Goal: Task Accomplishment & Management: Use online tool/utility

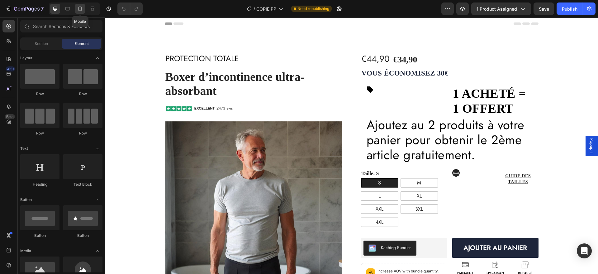
click at [82, 7] on icon at bounding box center [80, 9] width 6 height 6
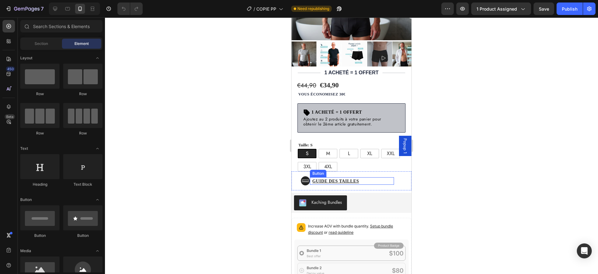
scroll to position [190, 0]
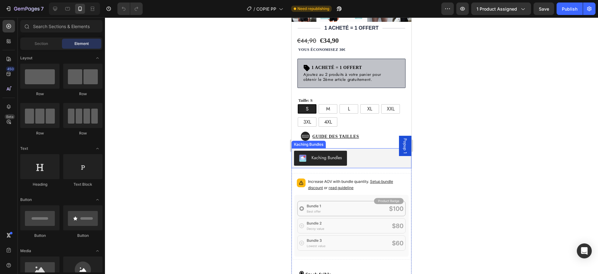
click at [353, 153] on div "Kaching Bundles" at bounding box center [351, 158] width 115 height 15
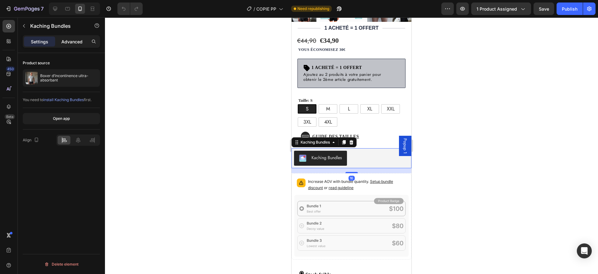
click at [68, 39] on p "Advanced" at bounding box center [71, 41] width 21 height 7
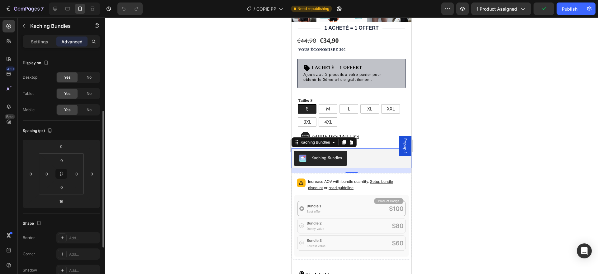
scroll to position [37, 0]
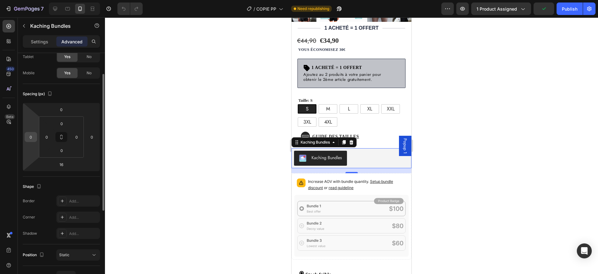
click at [32, 140] on input "0" at bounding box center [30, 136] width 9 height 9
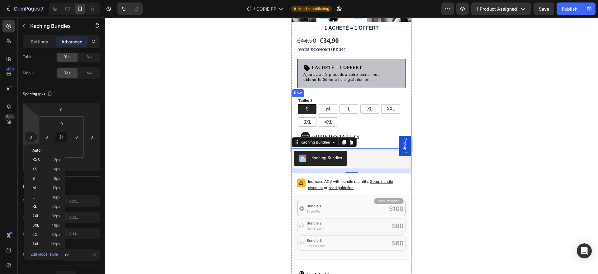
click at [296, 107] on div "Taille: S S S S M M M L L L XL XL XL XXL XXL XXL 3XL 3XL 3XL 4XL 4XL 4XL (P) Va…" at bounding box center [352, 112] width 120 height 30
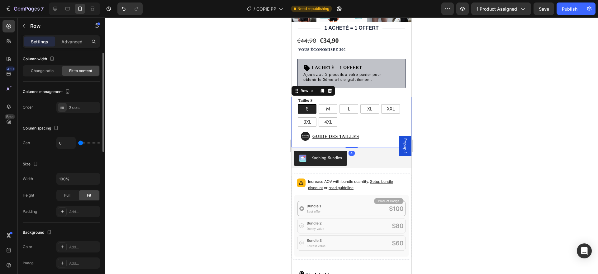
scroll to position [0, 0]
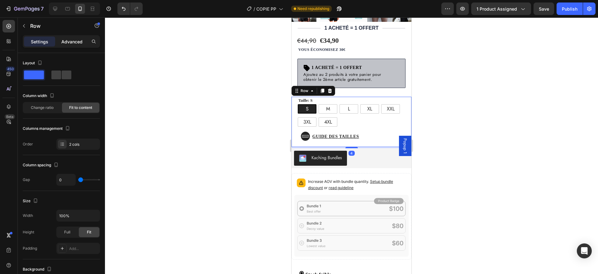
click at [71, 38] on p "Advanced" at bounding box center [71, 41] width 21 height 7
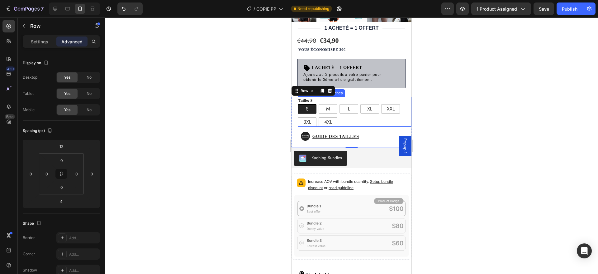
click at [340, 111] on div "S S S M M M L L L XL XL XL XXL XXL XXL 3XL 3XL 3XL 4XL 4XL 4XL" at bounding box center [355, 115] width 114 height 22
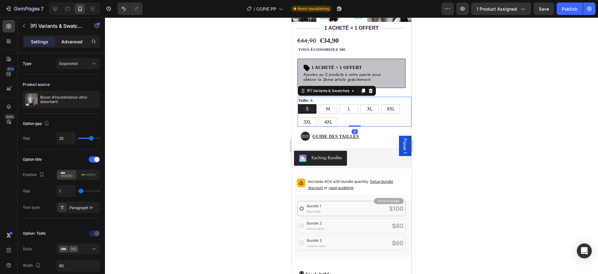
click at [66, 41] on p "Advanced" at bounding box center [71, 41] width 21 height 7
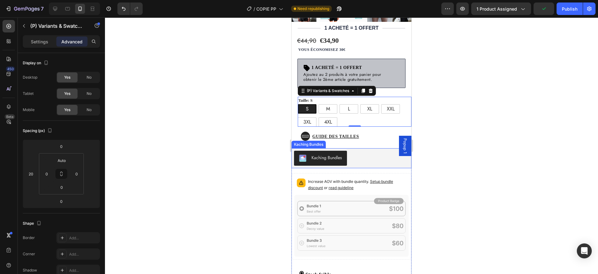
click at [369, 152] on div "Kaching Bundles" at bounding box center [351, 158] width 115 height 15
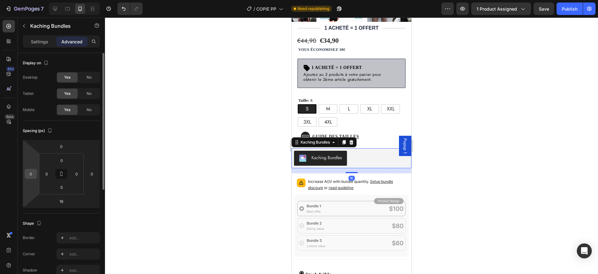
click at [31, 173] on input "0" at bounding box center [30, 173] width 9 height 9
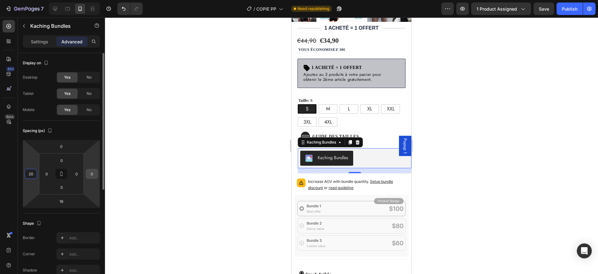
type input "20"
click at [92, 171] on input "0" at bounding box center [91, 173] width 9 height 9
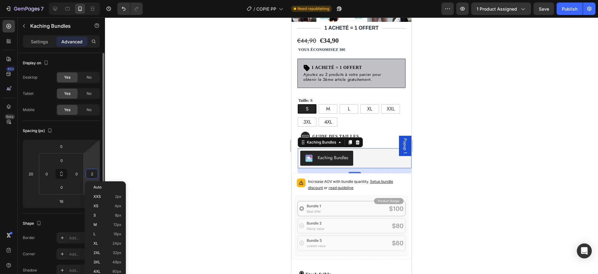
type input "20"
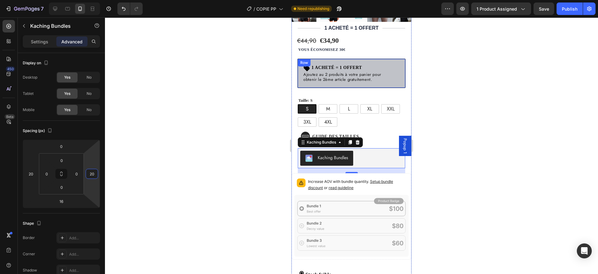
click at [396, 72] on div "Icon 1 Acheté = 1 offert Heading Row Ajoutez au 2 produits à votre panier pour …" at bounding box center [352, 73] width 108 height 29
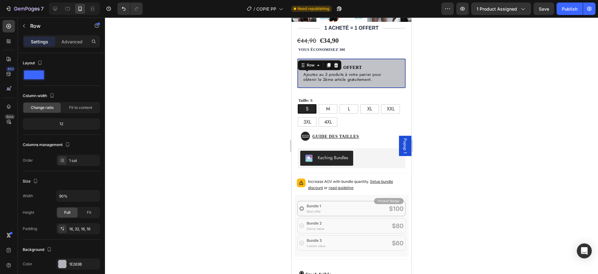
click at [335, 63] on icon at bounding box center [336, 65] width 4 height 4
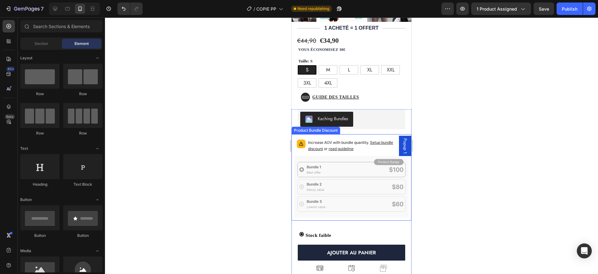
scroll to position [215, 0]
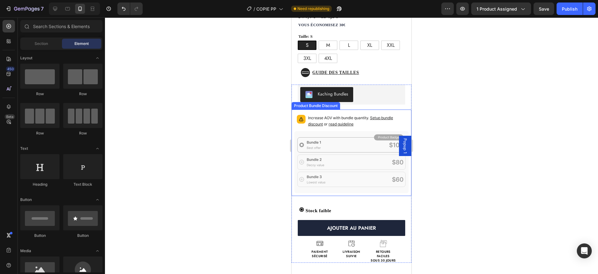
click at [359, 179] on icon at bounding box center [352, 162] width 114 height 62
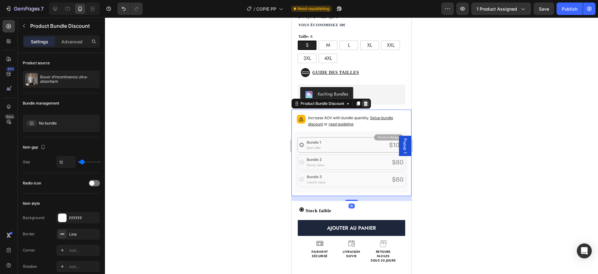
click at [366, 101] on icon at bounding box center [366, 103] width 4 height 4
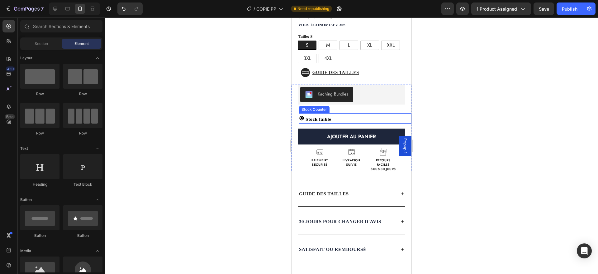
click at [326, 115] on p "Stock faible" at bounding box center [319, 119] width 26 height 8
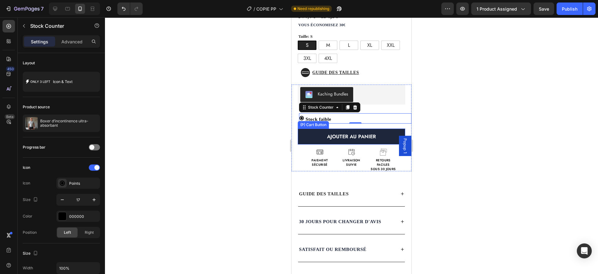
click at [310, 128] on button "AJOUTER AU PANIER" at bounding box center [352, 136] width 108 height 16
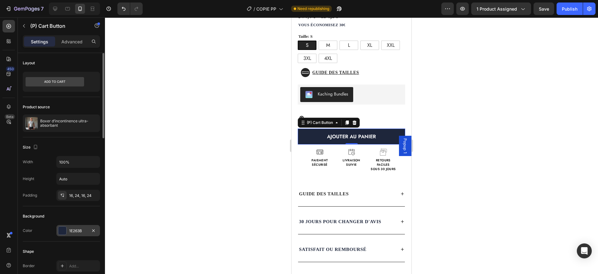
click at [72, 232] on div "1E263B" at bounding box center [78, 231] width 18 height 6
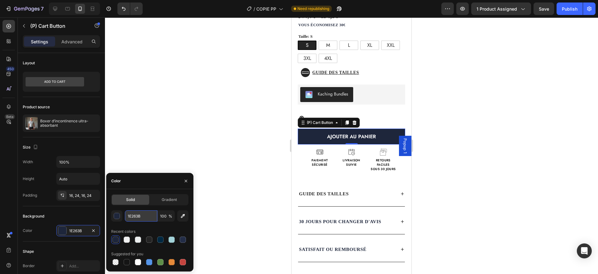
click at [142, 214] on input "1E263B" at bounding box center [141, 215] width 32 height 11
type input "242424"
click at [344, 172] on div "Protection Totale Heading Boxer d’incontinence ultra-absorbant (P) Title EXCELL…" at bounding box center [352, 56] width 120 height 467
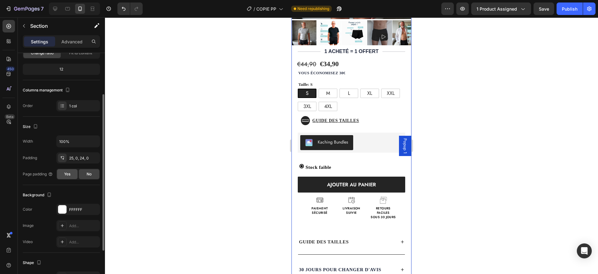
scroll to position [59, 0]
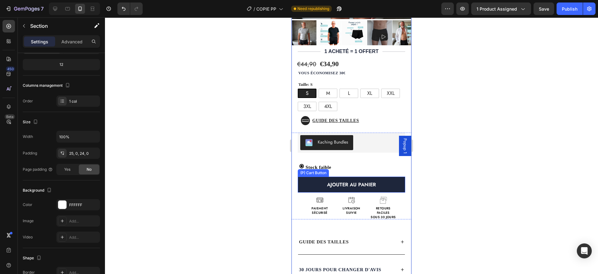
click at [310, 181] on button "AJOUTER AU PANIER" at bounding box center [352, 184] width 108 height 16
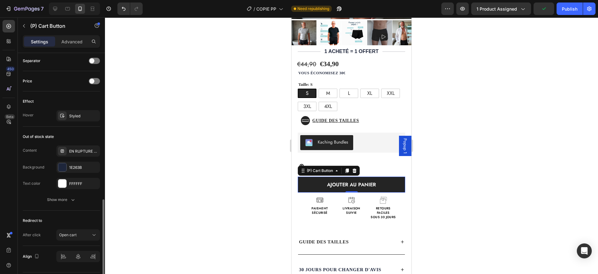
scroll to position [411, 0]
click at [72, 167] on div "1E263B" at bounding box center [78, 168] width 18 height 6
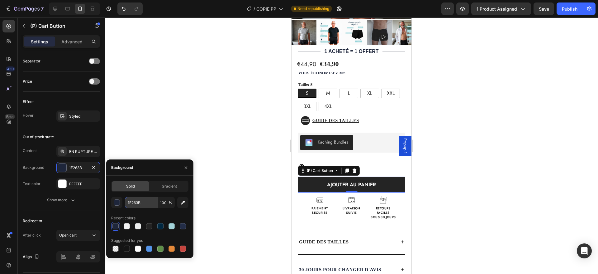
click at [142, 203] on input "1E263B" at bounding box center [141, 202] width 32 height 11
click at [148, 227] on div at bounding box center [149, 226] width 6 height 6
type input "242424"
click at [53, 139] on div "Out of stock state" at bounding box center [38, 137] width 31 height 6
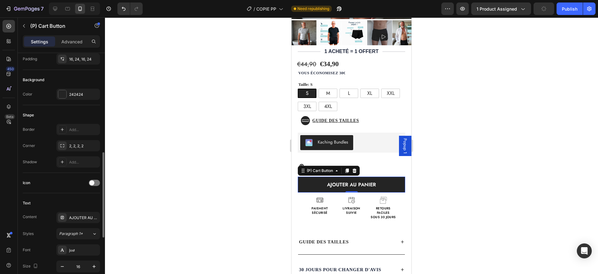
scroll to position [222, 0]
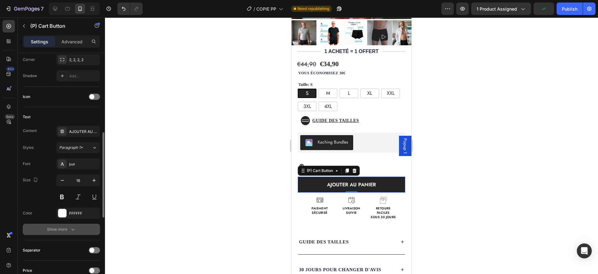
click at [54, 228] on div "Show more" at bounding box center [61, 229] width 29 height 6
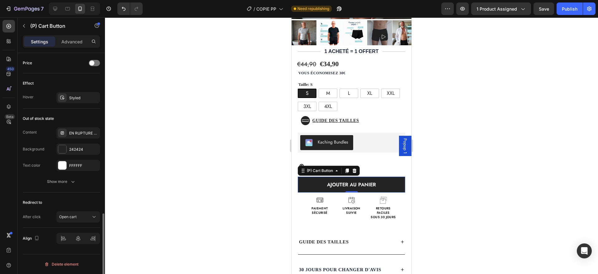
scroll to position [497, 0]
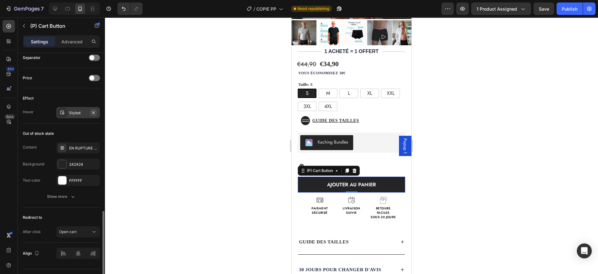
click at [93, 112] on icon "button" at bounding box center [93, 112] width 5 height 5
click at [362, 96] on div "S S S M M M L L L XL XL XL XXL XXL XXL 3XL 3XL 3XL 4XL 4XL 4XL" at bounding box center [355, 100] width 114 height 22
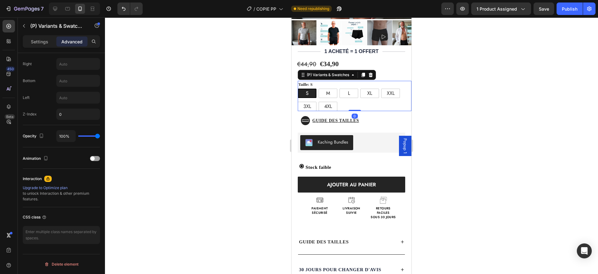
scroll to position [0, 0]
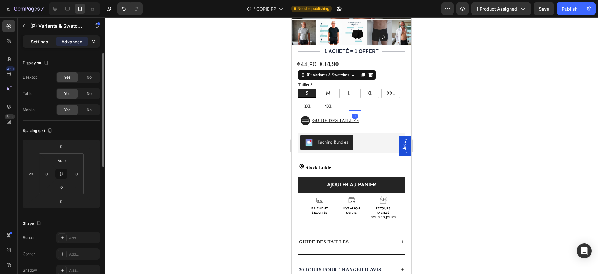
click at [30, 41] on div "Settings" at bounding box center [39, 41] width 31 height 10
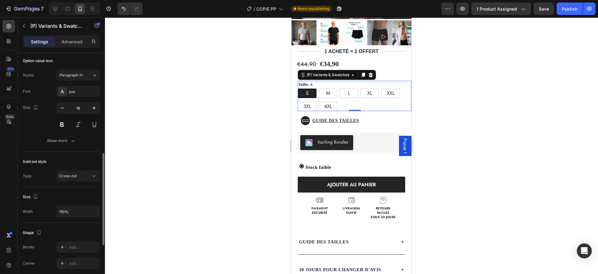
scroll to position [264, 0]
click at [72, 138] on icon "button" at bounding box center [73, 140] width 6 height 6
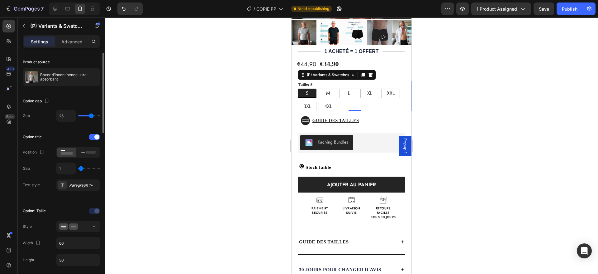
scroll to position [0, 0]
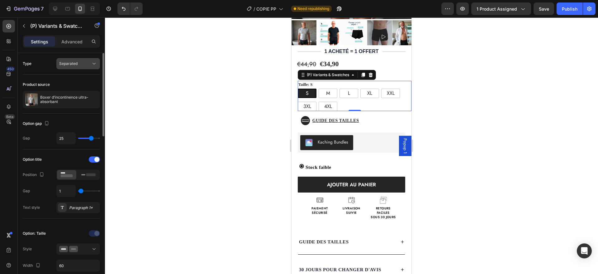
click at [74, 67] on button "Separated" at bounding box center [78, 63] width 44 height 11
click at [75, 62] on span "Separated" at bounding box center [68, 63] width 18 height 5
click at [68, 41] on p "Advanced" at bounding box center [71, 41] width 21 height 7
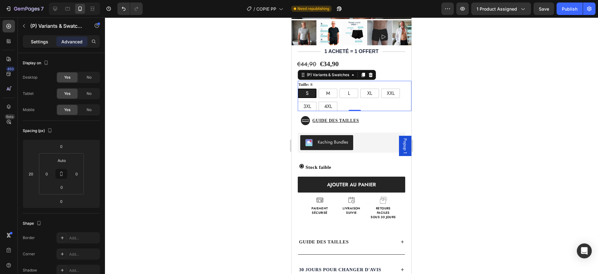
click at [39, 40] on p "Settings" at bounding box center [39, 41] width 17 height 7
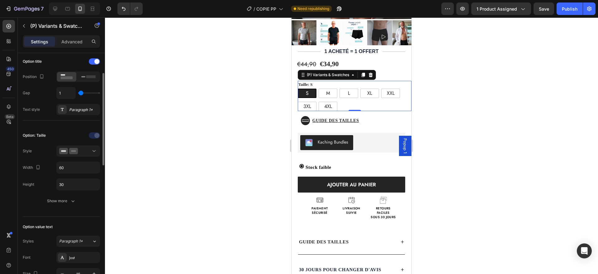
scroll to position [98, 0]
click at [55, 199] on div "Show more" at bounding box center [61, 200] width 29 height 6
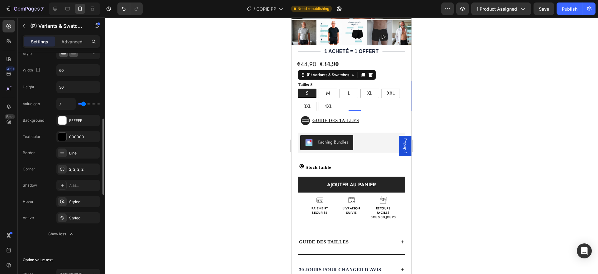
scroll to position [198, 0]
click at [81, 218] on div "Styled" at bounding box center [78, 216] width 18 height 6
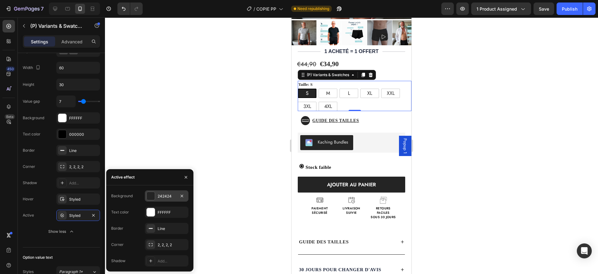
click at [161, 192] on div "242424" at bounding box center [167, 195] width 44 height 11
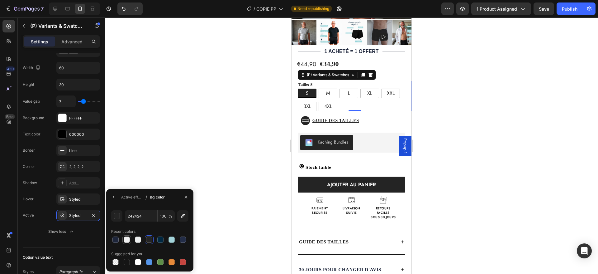
click at [126, 240] on div at bounding box center [127, 239] width 6 height 6
click at [139, 216] on input "F1F1F1" at bounding box center [141, 215] width 32 height 11
click at [132, 225] on div "FFF 100 % Recent colors Suggested for you" at bounding box center [149, 238] width 77 height 56
type input "FFFFFF"
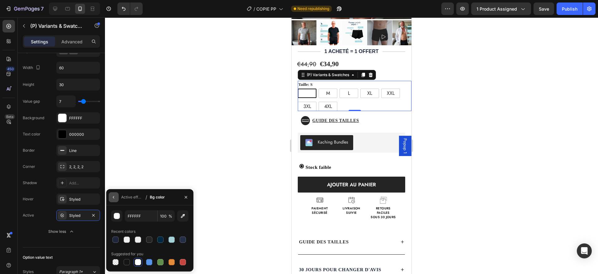
click at [112, 197] on icon "button" at bounding box center [113, 196] width 5 height 5
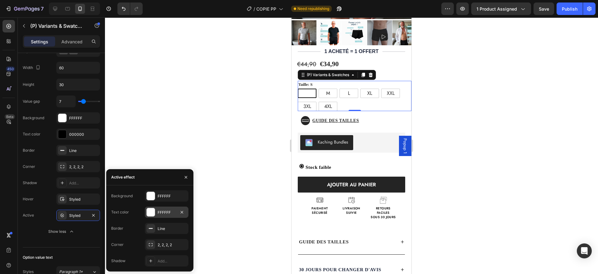
click at [162, 209] on div "FFFFFF" at bounding box center [167, 211] width 44 height 11
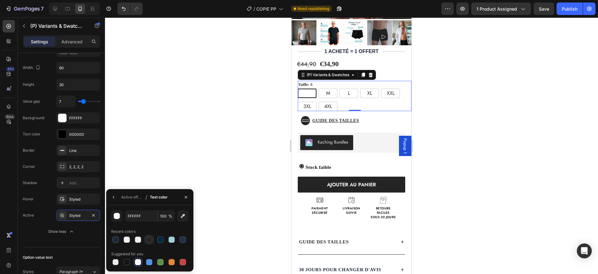
click at [150, 237] on div at bounding box center [149, 239] width 6 height 6
type input "242424"
click at [150, 227] on div "Recent colors" at bounding box center [149, 231] width 77 height 10
click at [114, 199] on icon "button" at bounding box center [113, 196] width 5 height 5
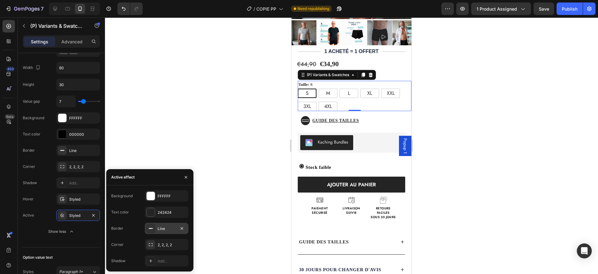
click at [160, 229] on div "Line" at bounding box center [167, 229] width 18 height 6
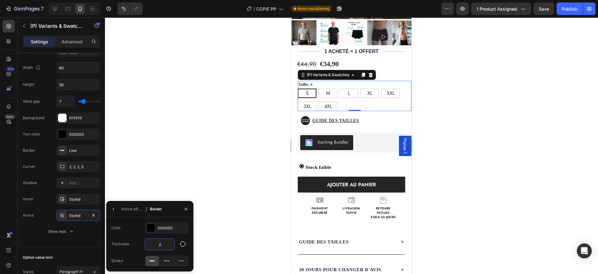
click at [158, 245] on input "2" at bounding box center [159, 243] width 29 height 11
type input "1"
type input "2"
click at [135, 247] on div "Thickness 2" at bounding box center [149, 244] width 77 height 12
click at [161, 227] on div "000000" at bounding box center [167, 228] width 18 height 6
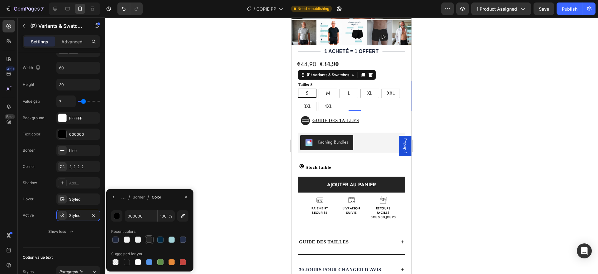
click at [149, 239] on div at bounding box center [149, 239] width 6 height 6
click at [117, 240] on div at bounding box center [116, 239] width 6 height 6
click at [151, 239] on div at bounding box center [149, 239] width 6 height 6
type input "242424"
click at [113, 198] on icon "button" at bounding box center [113, 196] width 5 height 5
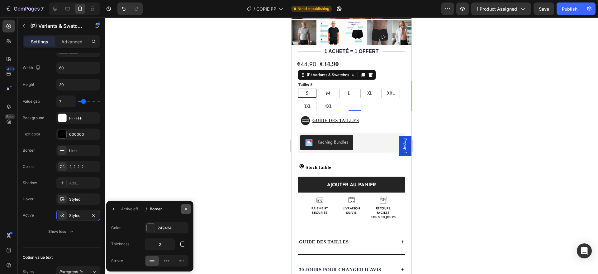
click at [189, 209] on button "button" at bounding box center [186, 209] width 10 height 10
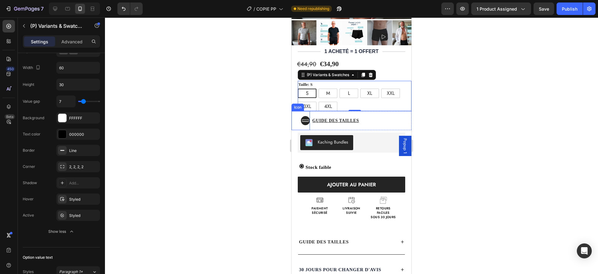
click at [302, 116] on icon at bounding box center [305, 120] width 9 height 9
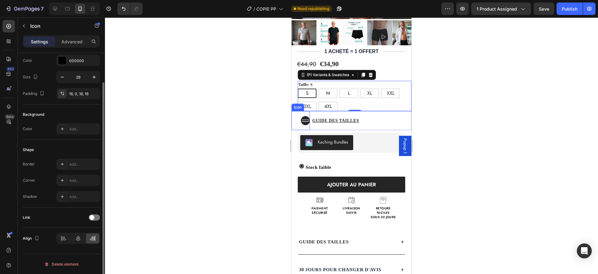
scroll to position [0, 0]
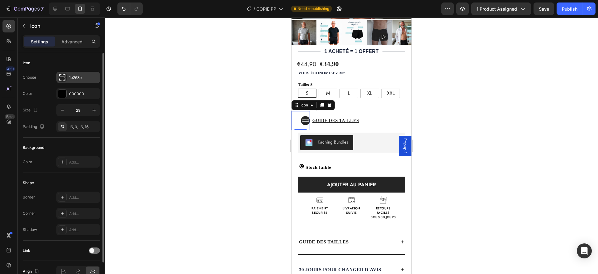
click at [76, 78] on div "1e263b" at bounding box center [83, 78] width 29 height 6
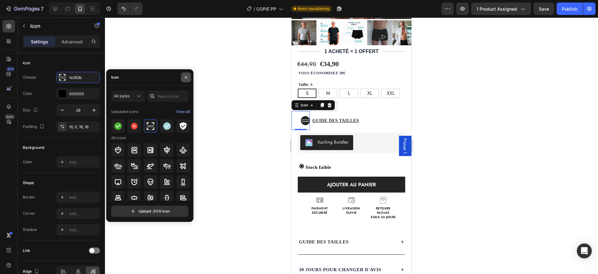
click at [187, 75] on icon "button" at bounding box center [186, 77] width 5 height 5
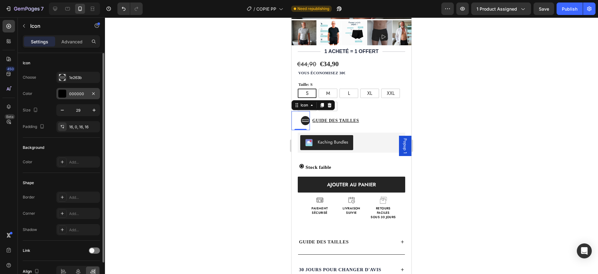
click at [70, 95] on div "000000" at bounding box center [78, 94] width 18 height 6
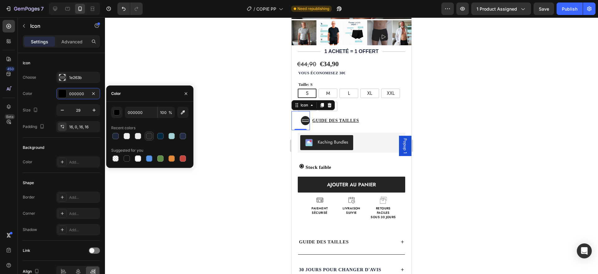
click at [149, 134] on div at bounding box center [149, 136] width 6 height 6
click at [128, 134] on div at bounding box center [127, 136] width 6 height 6
click at [135, 138] on div at bounding box center [137, 135] width 7 height 7
click at [126, 113] on input "ECEEEE" at bounding box center [141, 112] width 32 height 11
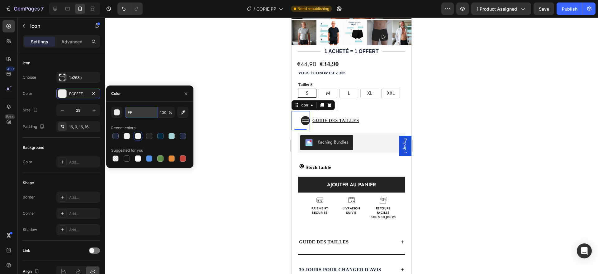
type input "FFF"
click at [185, 92] on icon "button" at bounding box center [186, 93] width 5 height 5
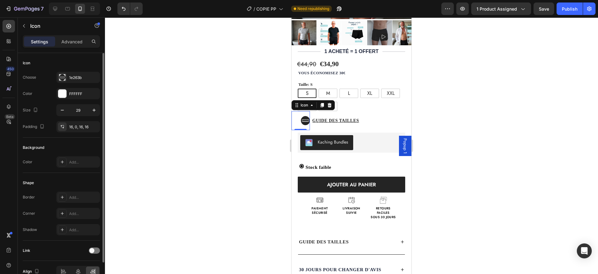
click at [74, 64] on div "Icon" at bounding box center [61, 63] width 77 height 10
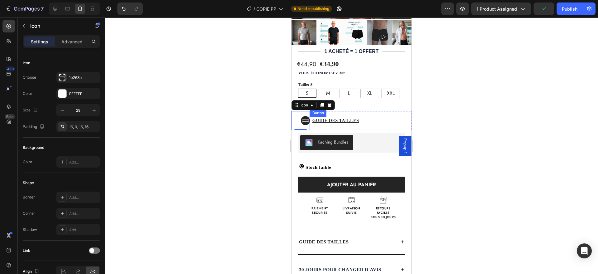
click at [365, 117] on div "Guide des tailles Button" at bounding box center [352, 120] width 84 height 7
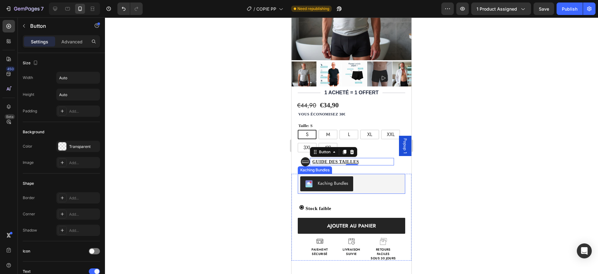
scroll to position [88, 0]
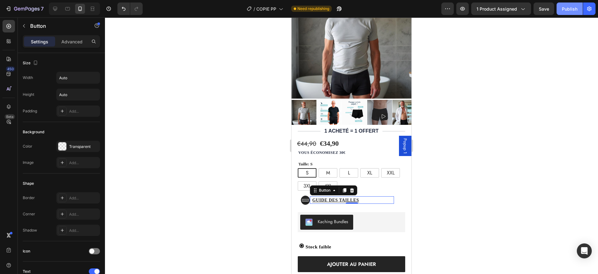
click at [568, 13] on button "Publish" at bounding box center [570, 8] width 26 height 12
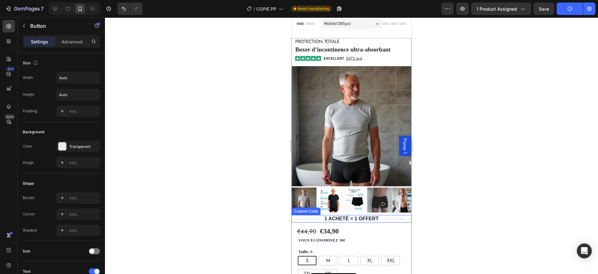
click at [350, 215] on div "1 ACHETÉ = 1 OFFERT" at bounding box center [352, 218] width 120 height 7
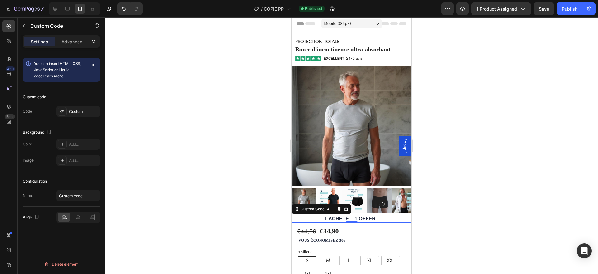
click at [357, 215] on div "1 ACHETÉ = 1 OFFERT" at bounding box center [352, 218] width 120 height 7
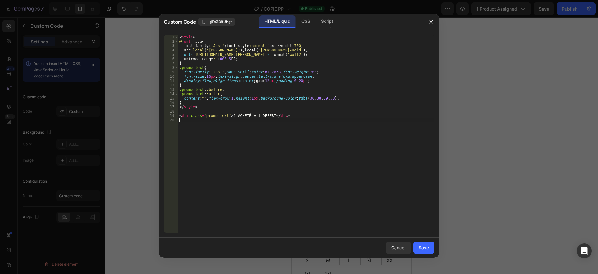
click at [298, 123] on div "< style > @ font -face { font-family : ' [PERSON_NAME] ' ; font-style :normal ;…" at bounding box center [306, 138] width 256 height 206
drag, startPoint x: 229, startPoint y: 115, endPoint x: 270, endPoint y: 115, distance: 40.8
click at [270, 115] on div "< style > @ font -face { font-family : ' [PERSON_NAME] ' ; font-style :normal ;…" at bounding box center [306, 138] width 256 height 206
click at [266, 116] on div "< style > @ font -face { font-family : ' [PERSON_NAME] ' ; font-style :normal ;…" at bounding box center [306, 134] width 256 height 198
click at [248, 115] on div "< style > @ font -face { font-family : ' [PERSON_NAME] ' ; font-style :normal ;…" at bounding box center [306, 138] width 256 height 206
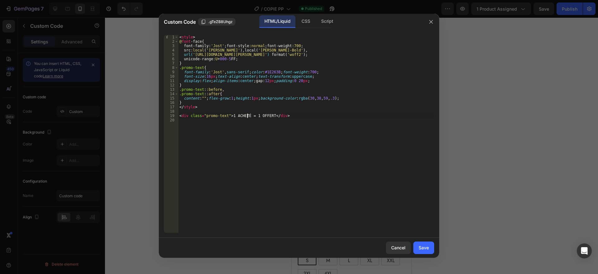
click at [248, 115] on div "< style > @ font -face { font-family : ' [PERSON_NAME] ' ; font-style :normal ;…" at bounding box center [306, 138] width 256 height 206
drag, startPoint x: 228, startPoint y: 115, endPoint x: 269, endPoint y: 115, distance: 40.2
click at [269, 115] on div "< style > @ font -face { font-family : ' [PERSON_NAME] ' ; font-style :normal ;…" at bounding box center [306, 138] width 256 height 206
paste textarea "OFFRE LIMITÉE"
type textarea "<div class="promo-text">OFFRE LIMITÉE</div>"
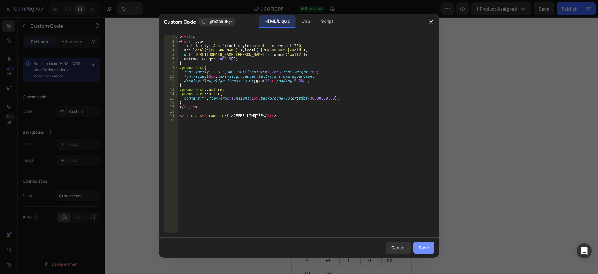
click at [424, 247] on div "Save" at bounding box center [424, 247] width 10 height 7
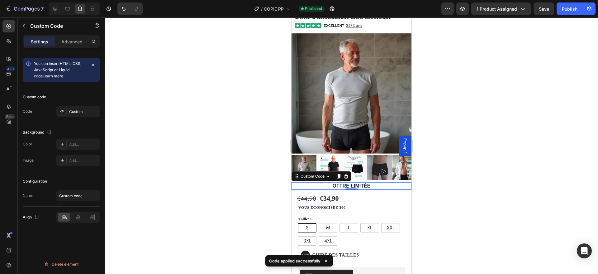
scroll to position [134, 0]
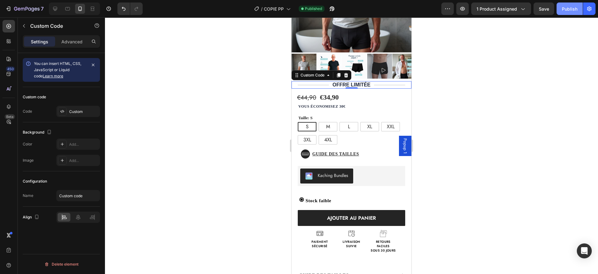
click at [564, 11] on div "Publish" at bounding box center [570, 9] width 16 height 7
click at [354, 81] on div "OFFRE LIMITÉE" at bounding box center [352, 84] width 120 height 7
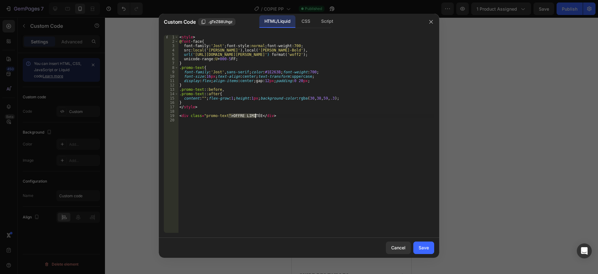
drag, startPoint x: 229, startPoint y: 115, endPoint x: 256, endPoint y: 116, distance: 26.8
click at [256, 116] on div "< style > @ font -face { font-family : ' [PERSON_NAME] ' ; font-style :normal ;…" at bounding box center [306, 138] width 256 height 206
paste textarea "JUSQU’À -60%"
type textarea "<div class="promo-text">JUSQU’À -60%</div>"
click at [419, 246] on div "Save" at bounding box center [424, 247] width 10 height 7
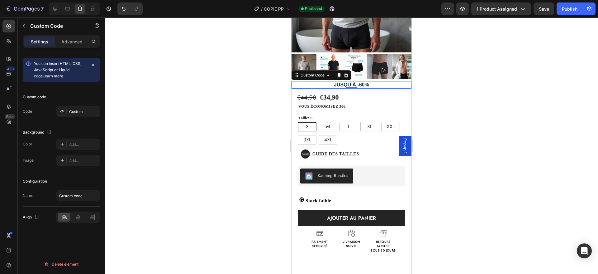
click at [356, 81] on div "JUSQU’À -60%" at bounding box center [352, 84] width 120 height 7
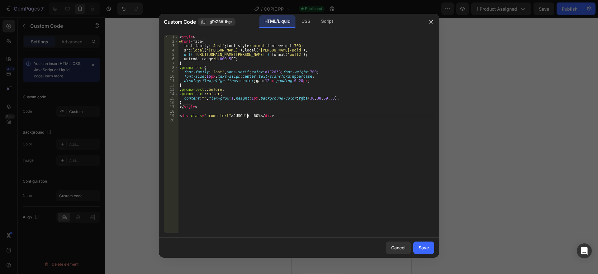
click at [247, 116] on div "< style > @ font -face { font-family : ' [PERSON_NAME] ' ; font-style :normal ;…" at bounding box center [306, 138] width 256 height 206
click at [251, 115] on div "< style > @ font -face { font-family : ' [PERSON_NAME] ' ; font-style :normal ;…" at bounding box center [306, 138] width 256 height 206
type textarea "<div class="promo-text">JUSQU’À 60% DE réduction</div>"
click at [428, 247] on div "Save" at bounding box center [424, 247] width 10 height 7
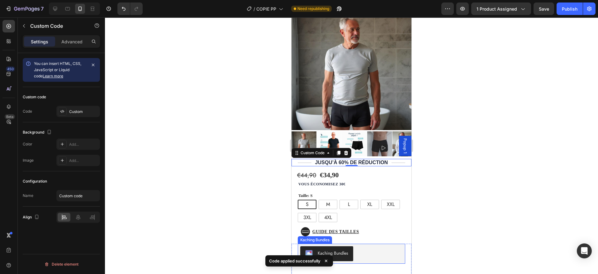
scroll to position [54, 0]
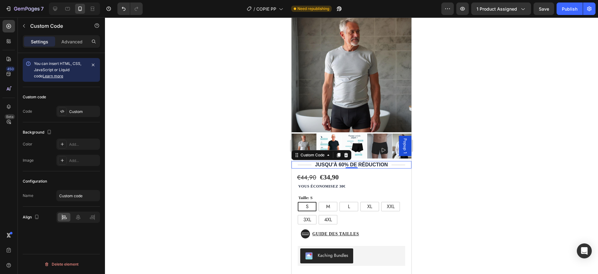
click at [366, 161] on div "JUSQU’À 60% DE réduction" at bounding box center [352, 164] width 120 height 7
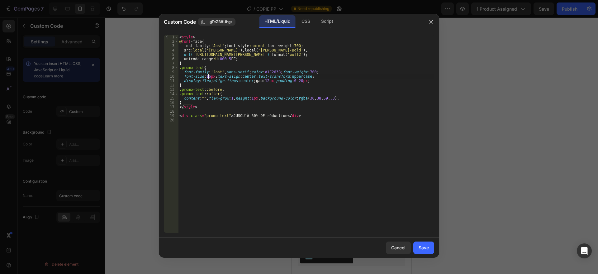
click at [209, 75] on div "< style > @ font -face { font-family : ' [PERSON_NAME] ' ; font-style :normal ;…" at bounding box center [306, 138] width 256 height 206
type textarea "font-size:14px;text-align:center;text-transform:uppercase;"
click at [422, 247] on div "Save" at bounding box center [424, 247] width 10 height 7
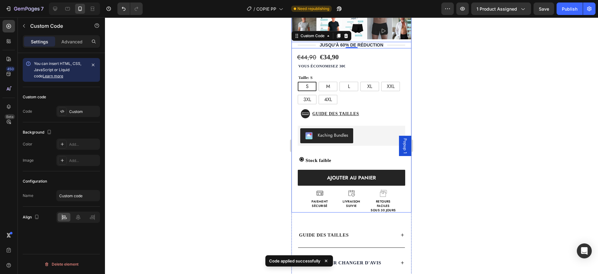
scroll to position [174, 0]
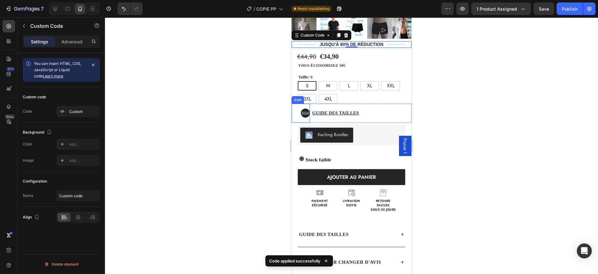
click at [298, 108] on div at bounding box center [303, 112] width 14 height 19
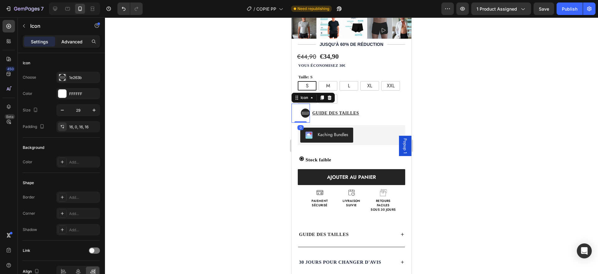
click at [71, 41] on p "Advanced" at bounding box center [71, 41] width 21 height 7
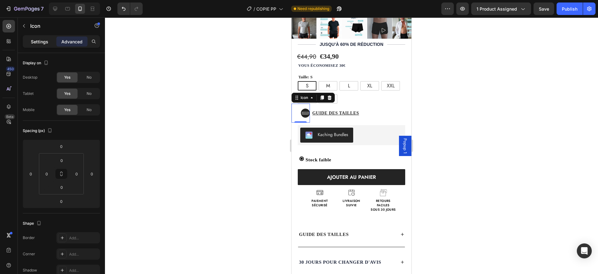
click at [46, 39] on p "Settings" at bounding box center [39, 41] width 17 height 7
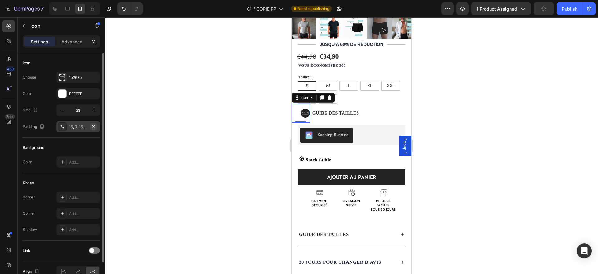
click at [94, 126] on icon "button" at bounding box center [93, 126] width 5 height 5
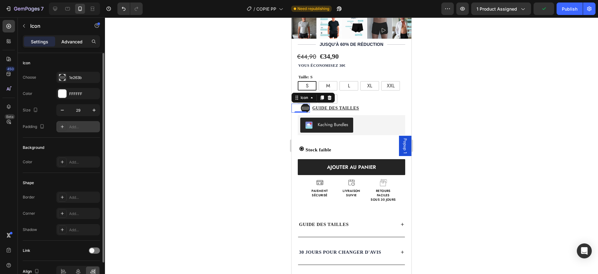
click at [75, 44] on p "Advanced" at bounding box center [71, 41] width 21 height 7
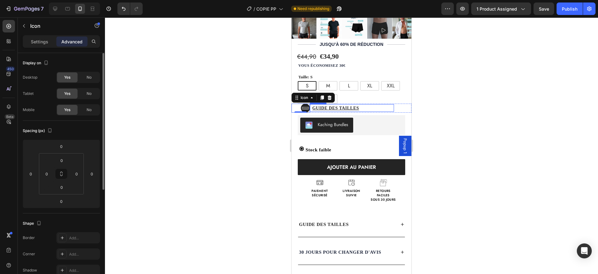
click at [366, 104] on div "Guide des tailles Button" at bounding box center [352, 107] width 84 height 7
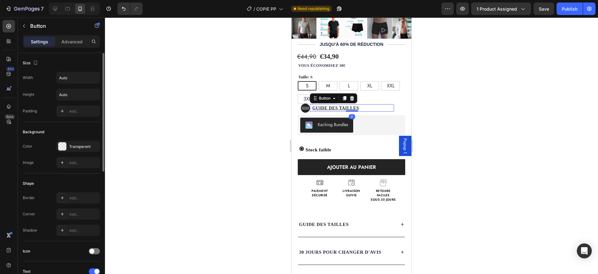
click at [395, 103] on div "Icon Guide des tailles Button 0 Row" at bounding box center [352, 107] width 120 height 9
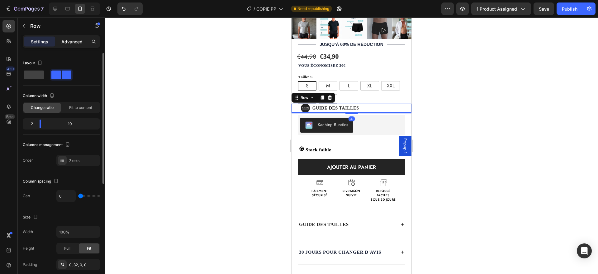
click at [75, 39] on p "Advanced" at bounding box center [71, 41] width 21 height 7
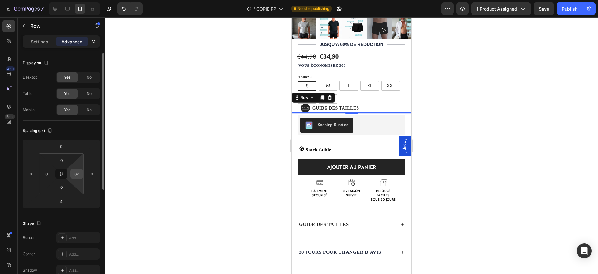
click at [78, 173] on input "32" at bounding box center [76, 173] width 9 height 9
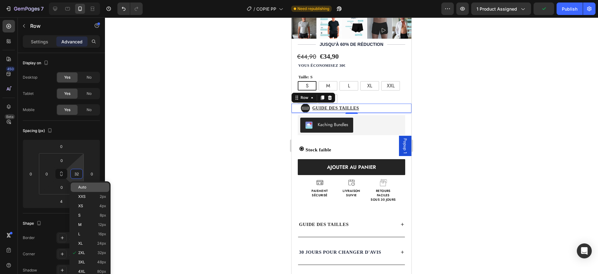
click at [86, 185] on span "Auto" at bounding box center [82, 187] width 8 height 4
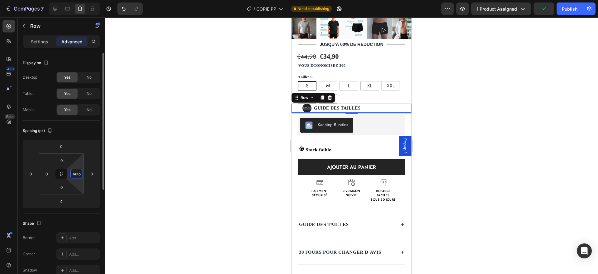
click at [79, 173] on input "Auto" at bounding box center [76, 173] width 9 height 9
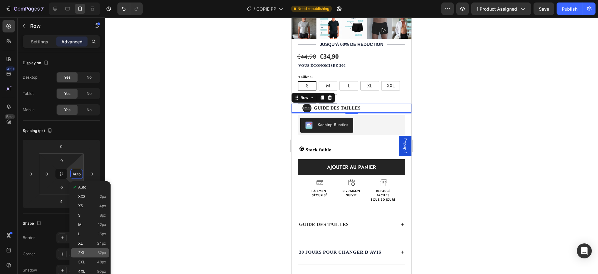
click at [83, 256] on div "2XL 32px" at bounding box center [90, 252] width 39 height 9
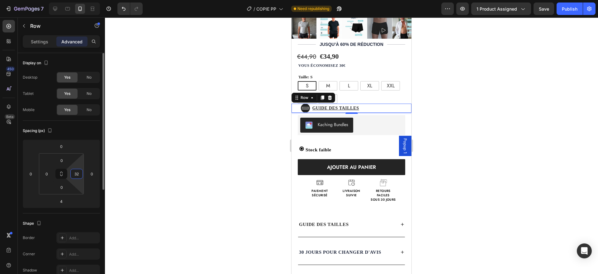
click at [74, 175] on input "32" at bounding box center [76, 173] width 9 height 9
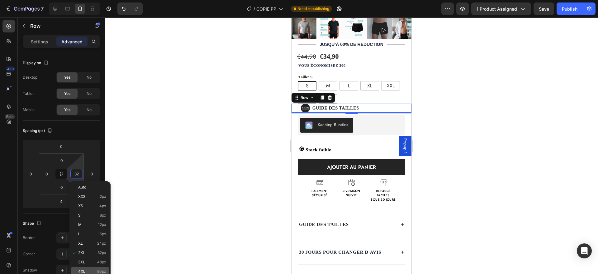
click at [91, 270] on p "4XL 80px" at bounding box center [92, 271] width 28 height 4
type input "80"
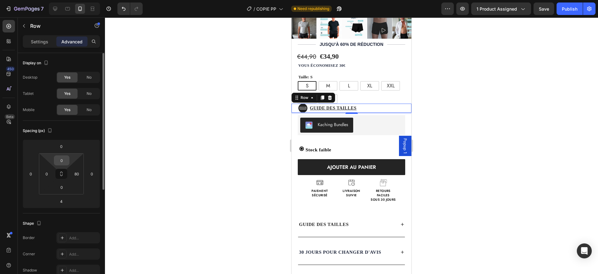
click at [62, 158] on input "0" at bounding box center [61, 160] width 12 height 9
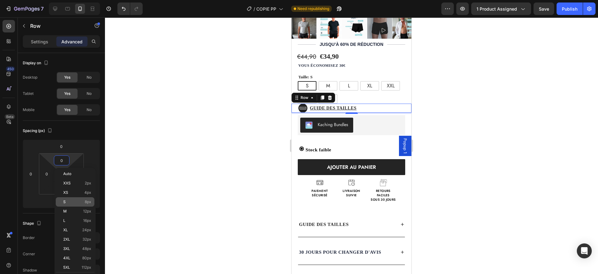
click at [67, 198] on div "S 8px" at bounding box center [75, 201] width 39 height 9
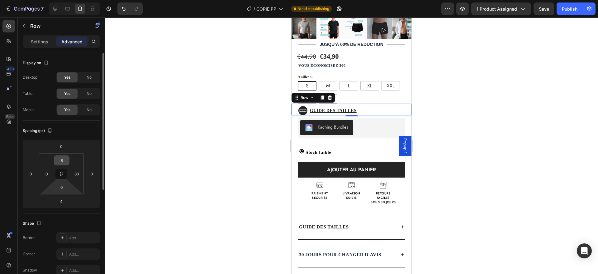
click at [61, 160] on input "8" at bounding box center [61, 160] width 12 height 9
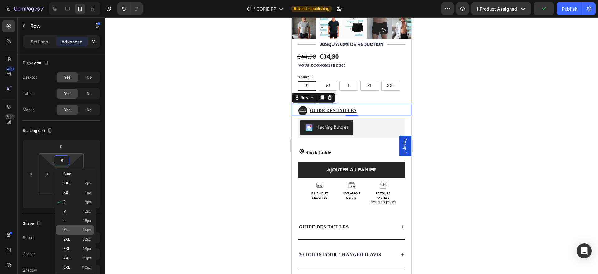
click at [75, 226] on div "XL 24px" at bounding box center [75, 229] width 39 height 9
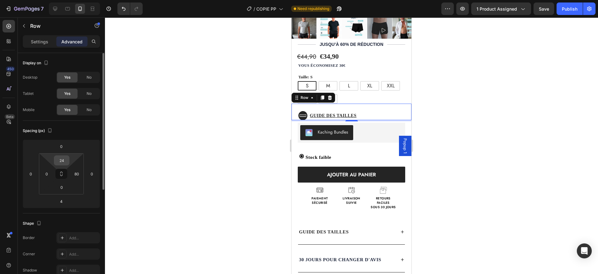
click at [62, 159] on input "24" at bounding box center [61, 160] width 12 height 9
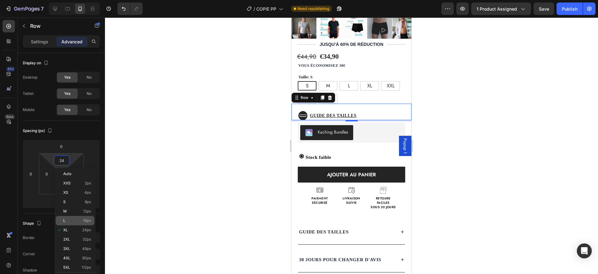
click at [75, 219] on p "L 16px" at bounding box center [77, 220] width 28 height 4
type input "16"
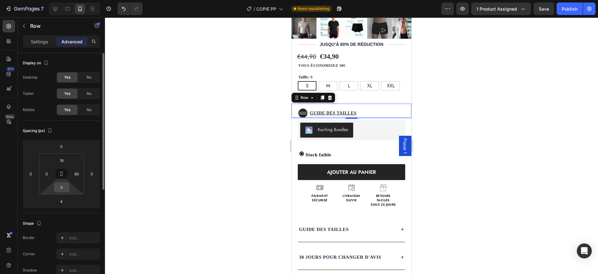
click at [63, 185] on input "0" at bounding box center [61, 186] width 12 height 9
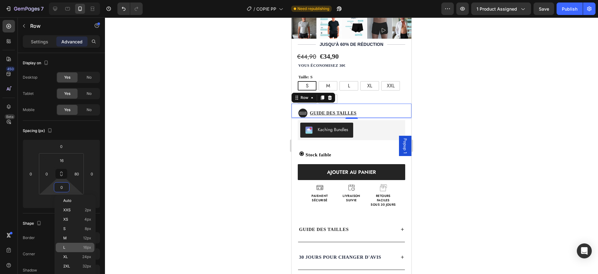
click at [71, 246] on p "L 16px" at bounding box center [77, 247] width 28 height 4
type input "16"
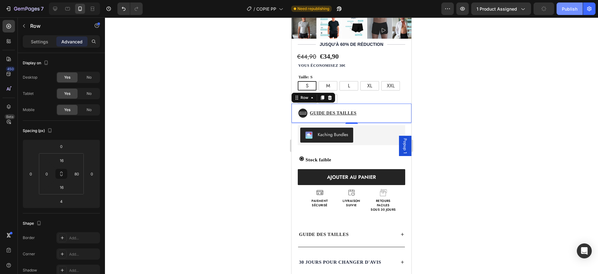
click at [578, 12] on button "Publish" at bounding box center [570, 8] width 26 height 12
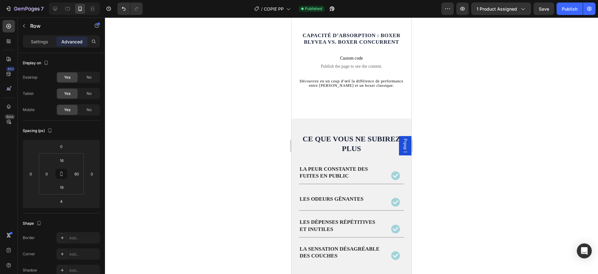
scroll to position [497, 0]
click at [344, 148] on span "Ce que vous ne subirez plus" at bounding box center [352, 144] width 98 height 18
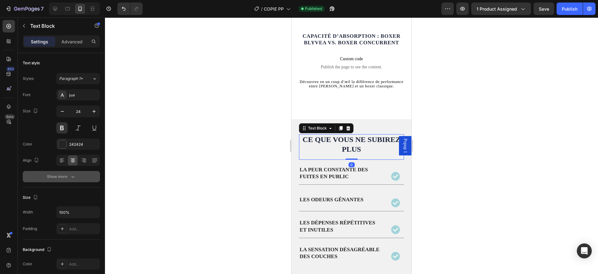
click at [65, 175] on div "Show more" at bounding box center [61, 176] width 29 height 6
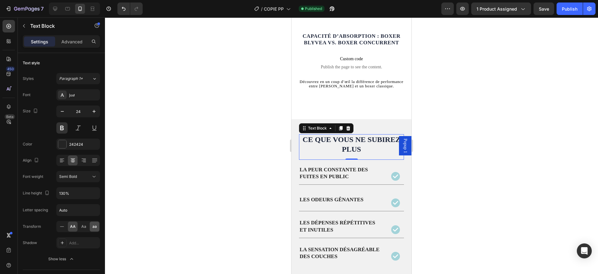
click at [94, 223] on div "aa" at bounding box center [95, 226] width 10 height 10
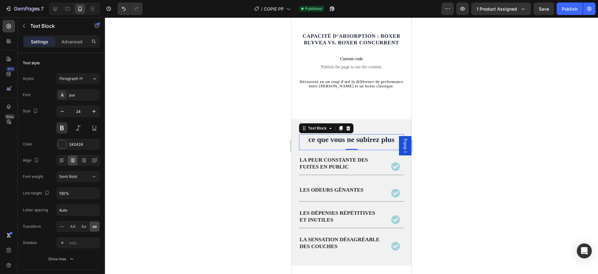
click at [60, 225] on icon at bounding box center [62, 226] width 6 height 6
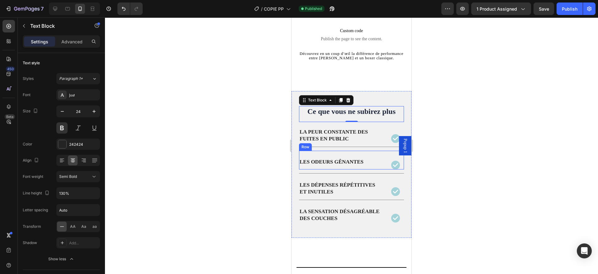
scroll to position [524, 0]
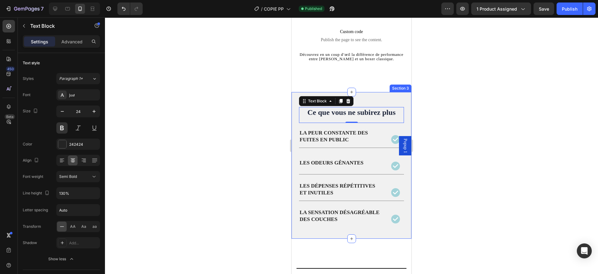
click at [399, 99] on div "Ce que vous ne subirez plus Text Block 0 Row La peur [PERSON_NAME] des fuites e…" at bounding box center [352, 165] width 120 height 146
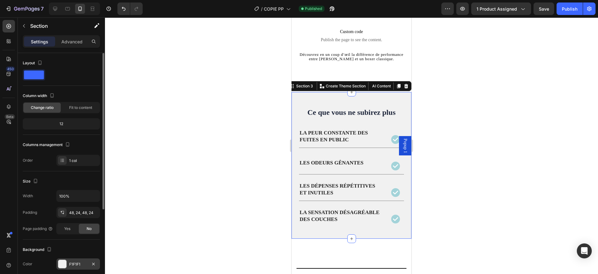
click at [72, 261] on div "F1F1F1" at bounding box center [78, 264] width 18 height 6
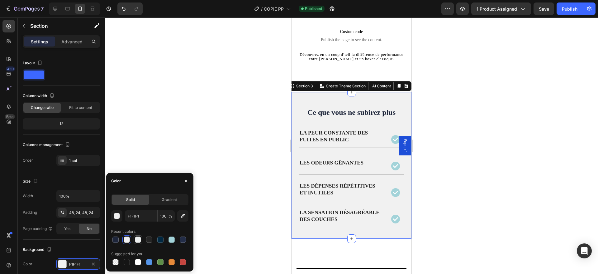
click at [137, 239] on div at bounding box center [138, 239] width 6 height 6
click at [137, 218] on input "ECEEEE" at bounding box center [141, 215] width 32 height 11
type input "fff"
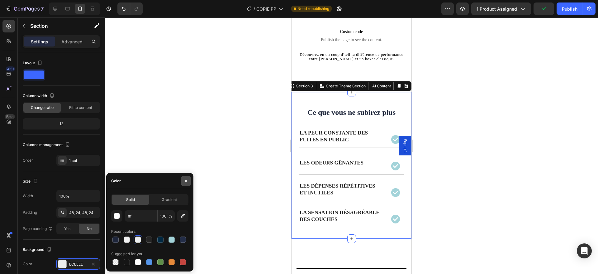
click at [185, 183] on icon "button" at bounding box center [186, 180] width 5 height 5
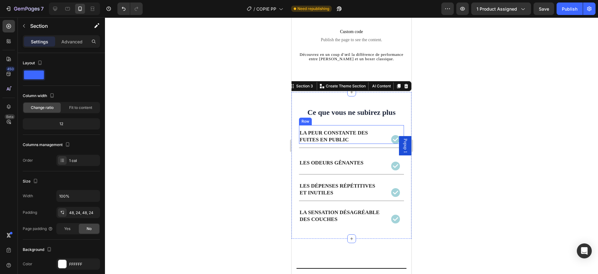
click at [388, 128] on div "Icon" at bounding box center [396, 134] width 17 height 19
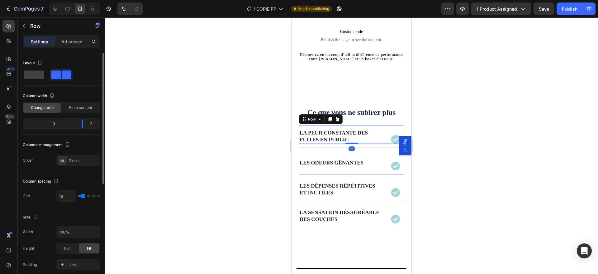
scroll to position [197, 0]
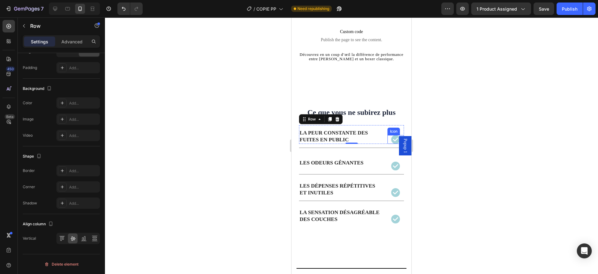
click at [391, 137] on icon at bounding box center [395, 139] width 9 height 9
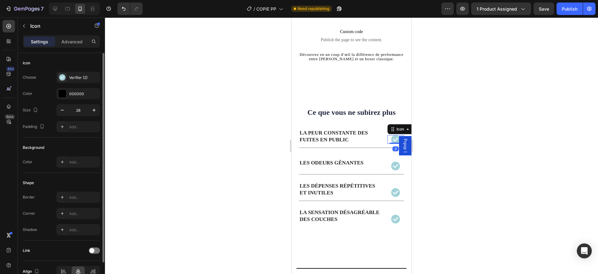
scroll to position [33, 0]
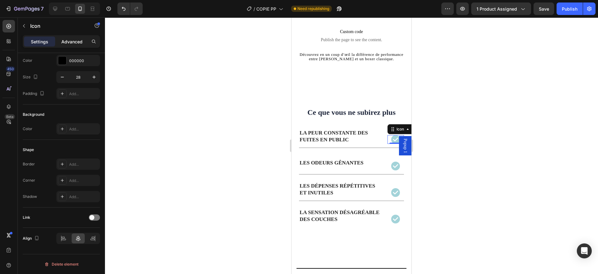
click at [68, 43] on p "Advanced" at bounding box center [71, 41] width 21 height 7
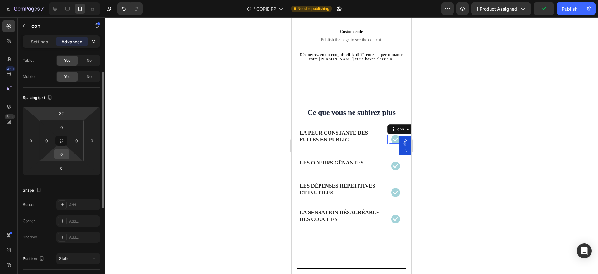
click at [61, 153] on input "0" at bounding box center [61, 153] width 12 height 9
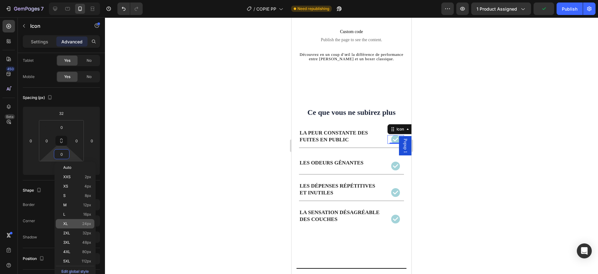
click at [72, 226] on div "XL 24px" at bounding box center [75, 223] width 39 height 9
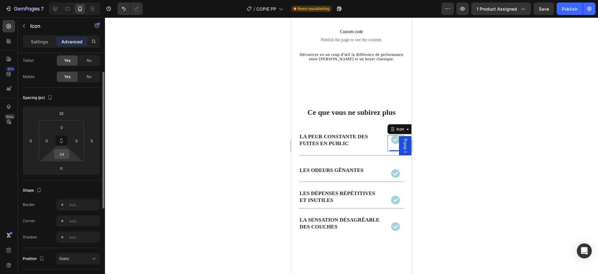
click at [61, 158] on input "24" at bounding box center [61, 153] width 12 height 9
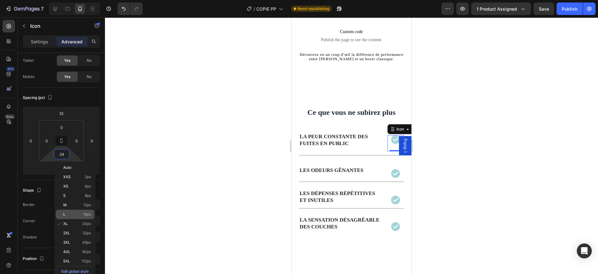
click at [72, 211] on div "L 16px" at bounding box center [75, 213] width 39 height 9
type input "16"
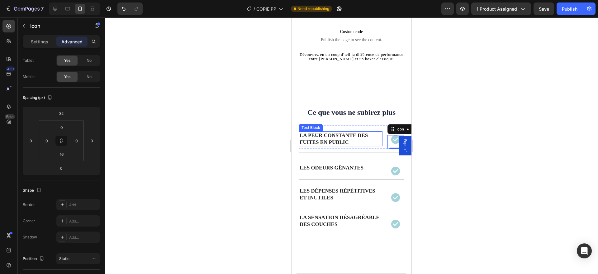
click at [340, 136] on strong "La peur constante des fuites en public" at bounding box center [334, 138] width 68 height 13
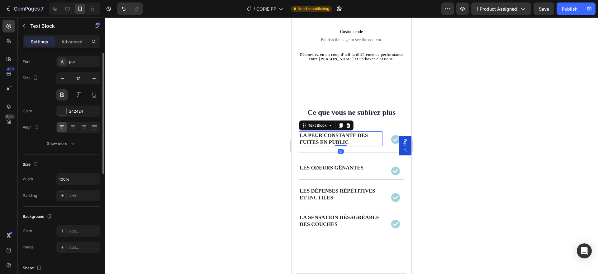
scroll to position [0, 0]
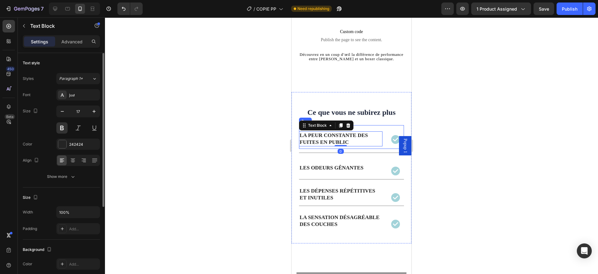
click at [379, 140] on div "La peur [PERSON_NAME] des fuites en public Text Block 0 Icon Row" at bounding box center [351, 137] width 105 height 24
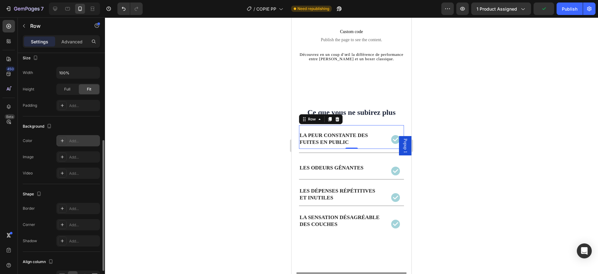
scroll to position [160, 0]
click at [70, 224] on div "Add..." at bounding box center [83, 224] width 29 height 6
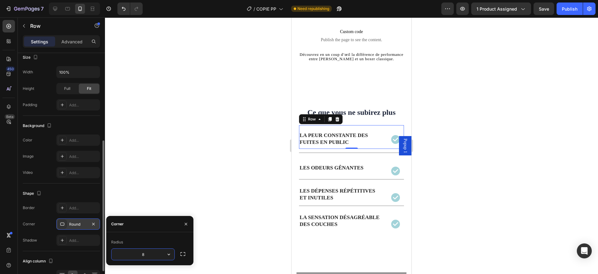
click at [154, 254] on input "8" at bounding box center [143, 253] width 63 height 11
click at [148, 234] on div "Radius 8" at bounding box center [149, 248] width 87 height 33
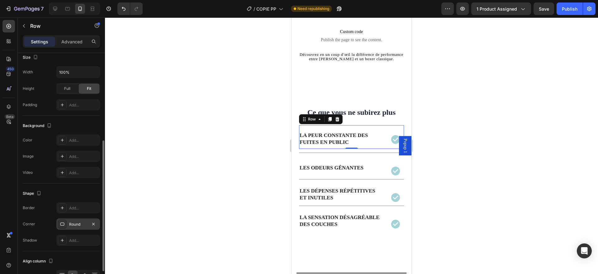
click at [66, 192] on div "Shape" at bounding box center [61, 193] width 77 height 10
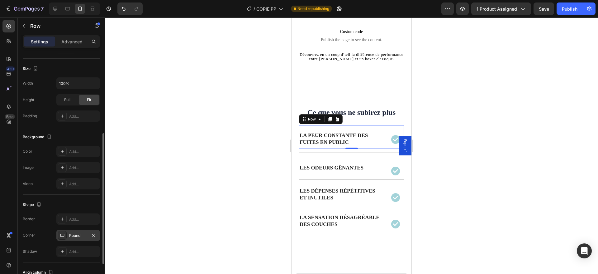
scroll to position [148, 0]
click at [77, 151] on div "Add..." at bounding box center [83, 152] width 29 height 6
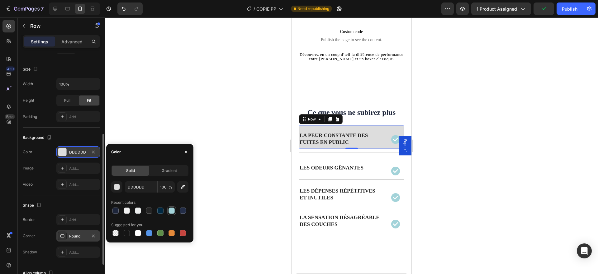
click at [174, 209] on div at bounding box center [172, 210] width 6 height 6
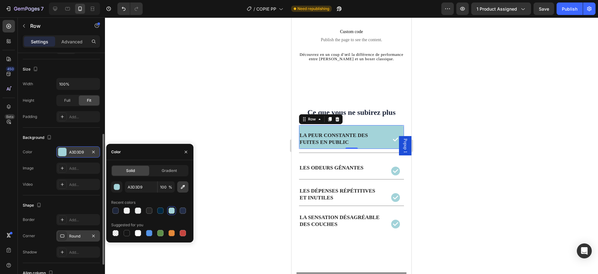
click at [180, 186] on icon "button" at bounding box center [183, 187] width 6 height 6
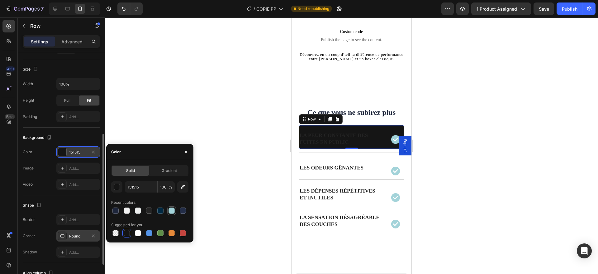
click at [173, 211] on div at bounding box center [172, 210] width 6 height 6
type input "A3D3D9"
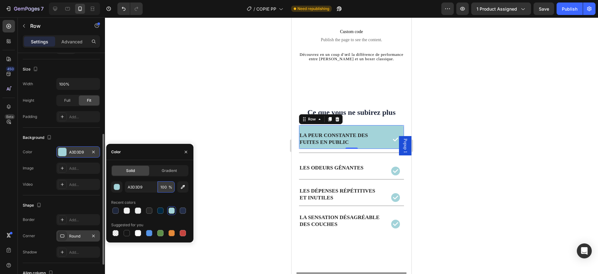
click at [163, 187] on input "100" at bounding box center [166, 186] width 17 height 11
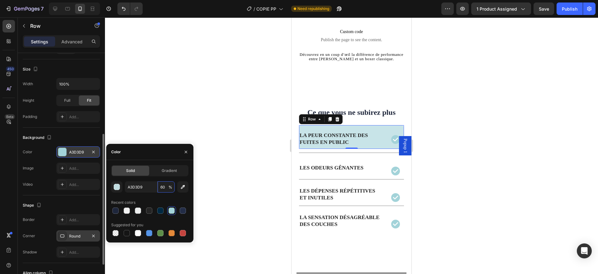
type input "6"
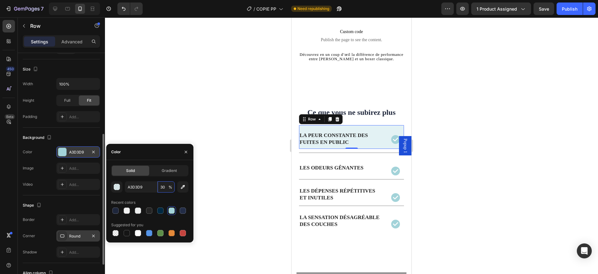
type input "3"
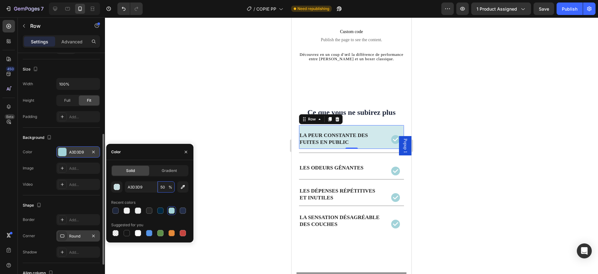
type input "5"
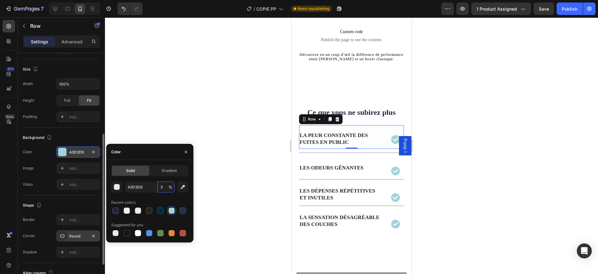
type input "30"
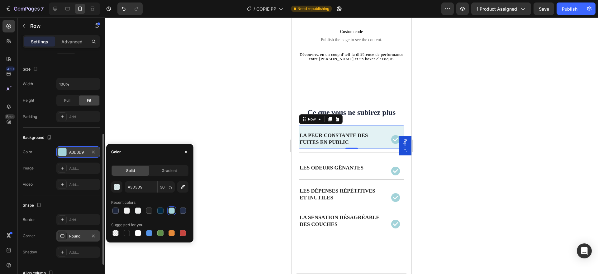
click at [188, 152] on icon "button" at bounding box center [186, 151] width 5 height 5
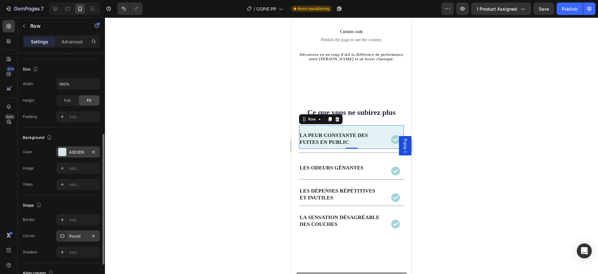
click at [90, 141] on div "Background" at bounding box center [61, 137] width 77 height 10
click at [336, 138] on strong "La peur constante des fuites en public" at bounding box center [334, 138] width 68 height 13
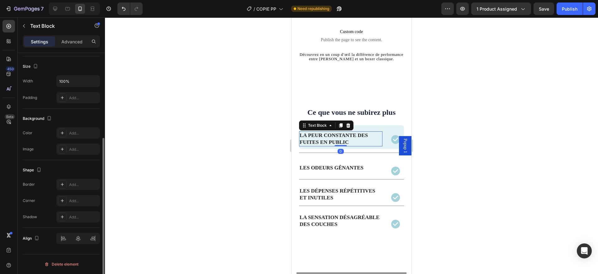
scroll to position [0, 0]
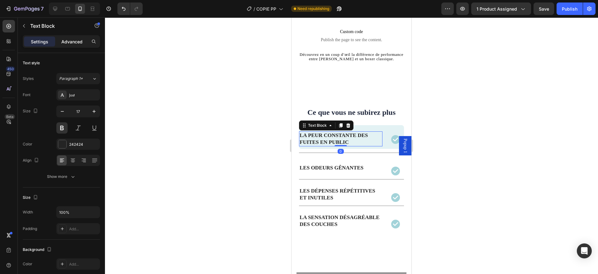
click at [68, 44] on p "Advanced" at bounding box center [71, 41] width 21 height 7
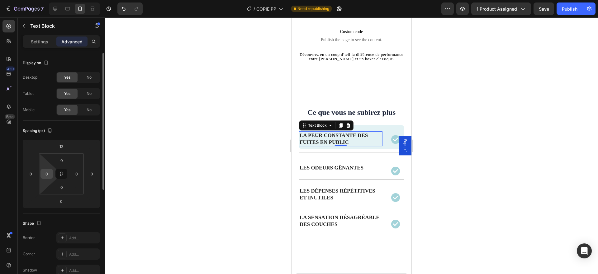
click at [44, 175] on input "0" at bounding box center [46, 173] width 9 height 9
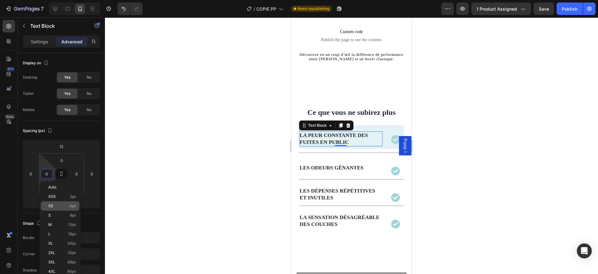
click at [58, 210] on div "XS 4px" at bounding box center [60, 205] width 39 height 9
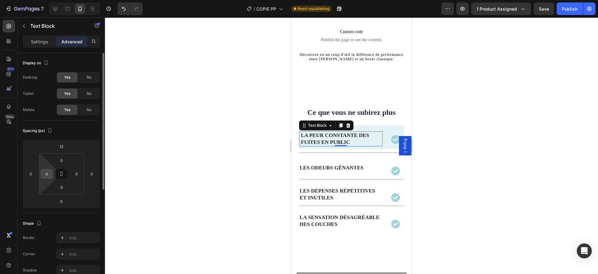
click at [49, 178] on div "4" at bounding box center [47, 174] width 12 height 10
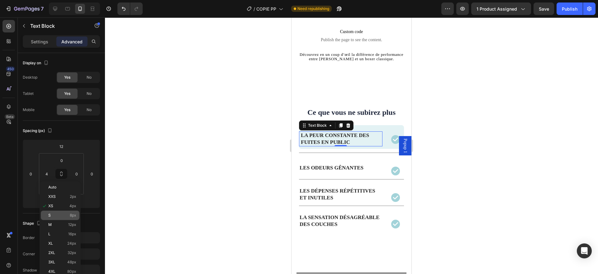
click at [58, 211] on div "S 8px" at bounding box center [60, 214] width 39 height 9
type input "8"
click at [388, 126] on div "Icon" at bounding box center [396, 137] width 17 height 24
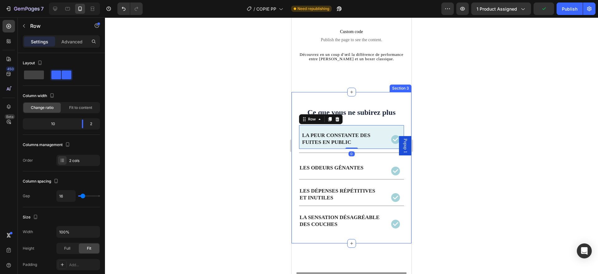
click at [389, 105] on div "Ce que vous ne subirez plus Text Block Row La peur [PERSON_NAME] des fuites en …" at bounding box center [352, 167] width 120 height 151
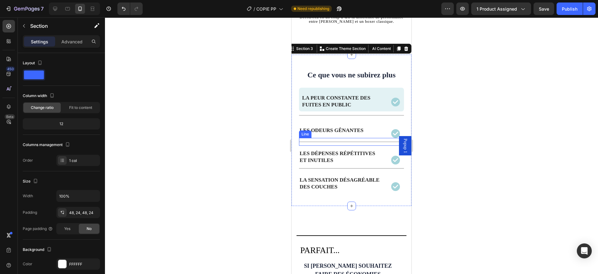
scroll to position [570, 0]
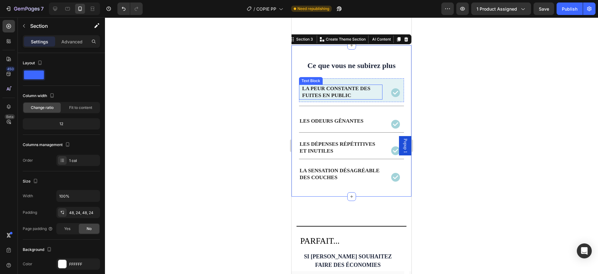
click at [335, 89] on strong "La peur constante des fuites en public" at bounding box center [336, 91] width 68 height 13
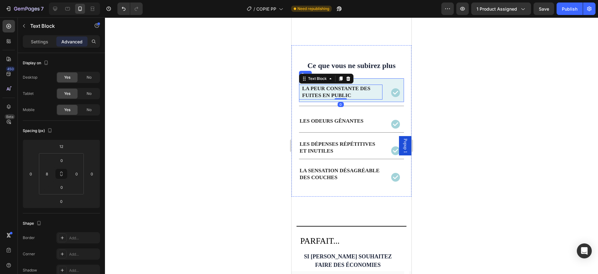
click at [359, 81] on div "La peur [PERSON_NAME] des fuites en public Text Block 0" at bounding box center [341, 90] width 84 height 24
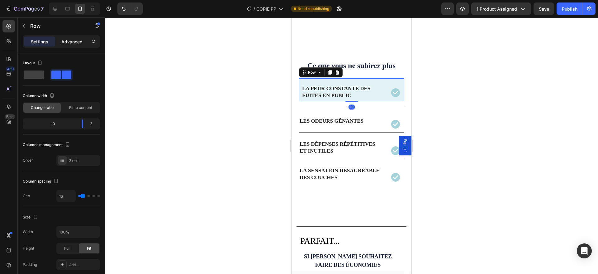
click at [76, 45] on div "Advanced" at bounding box center [71, 41] width 31 height 10
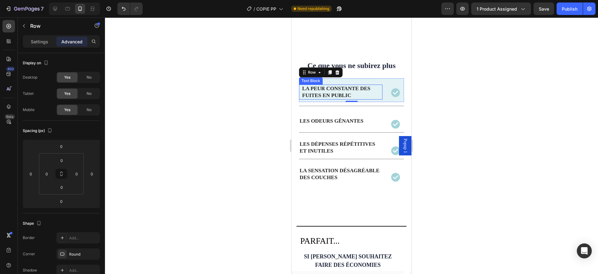
click at [336, 92] on strong "La peur constante des fuites en public" at bounding box center [336, 91] width 68 height 13
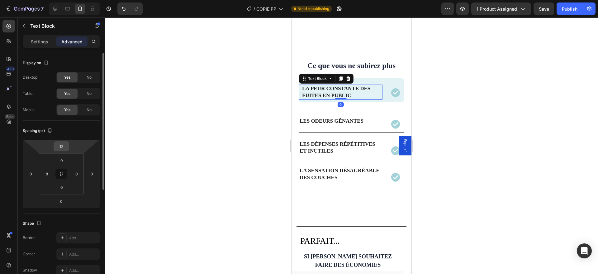
click at [63, 147] on input "12" at bounding box center [61, 146] width 12 height 9
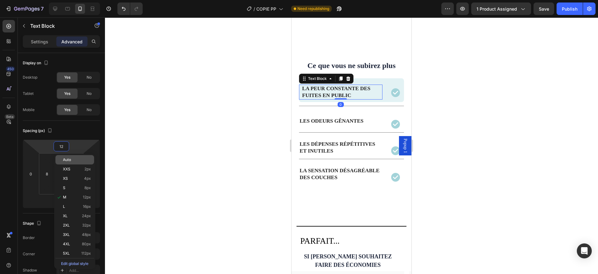
click at [72, 156] on div "Auto" at bounding box center [74, 159] width 39 height 9
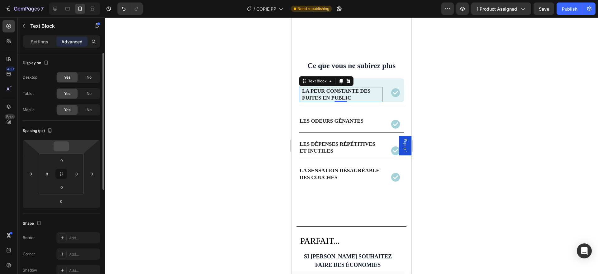
click at [61, 146] on input "number" at bounding box center [61, 146] width 12 height 9
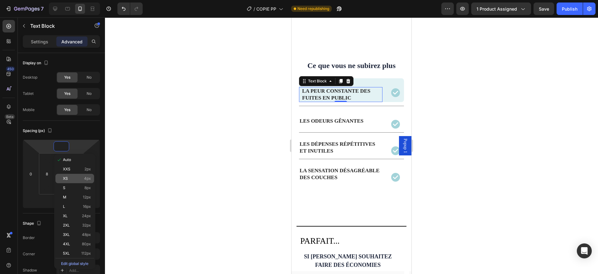
click at [69, 175] on div "XS 4px" at bounding box center [74, 178] width 39 height 9
type input "4"
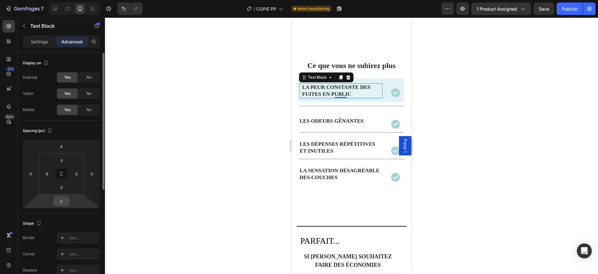
click at [59, 200] on input "0" at bounding box center [61, 200] width 12 height 9
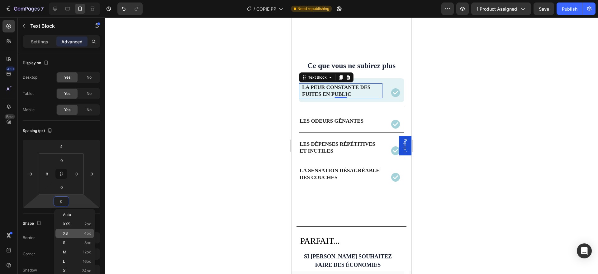
click at [79, 234] on p "XS 4px" at bounding box center [77, 233] width 28 height 4
type input "4"
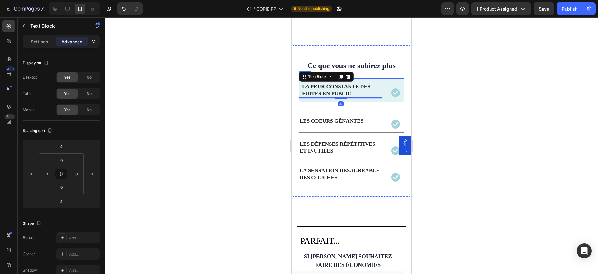
click at [380, 83] on div "La peur [PERSON_NAME] des fuites en public Text Block 4 Icon Row" at bounding box center [351, 90] width 105 height 24
click at [360, 88] on strong "La peur constante des fuites en public" at bounding box center [336, 90] width 68 height 13
click at [49, 173] on input "8" at bounding box center [46, 173] width 9 height 9
click at [54, 221] on div "M 12px" at bounding box center [60, 224] width 39 height 9
type input "12"
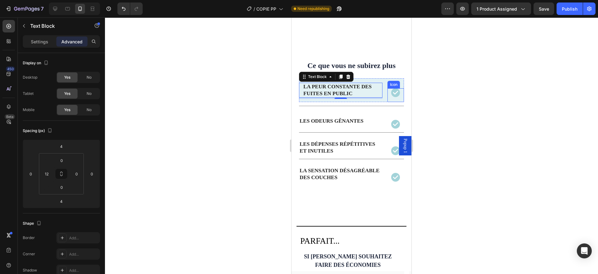
click at [391, 91] on icon at bounding box center [395, 92] width 9 height 9
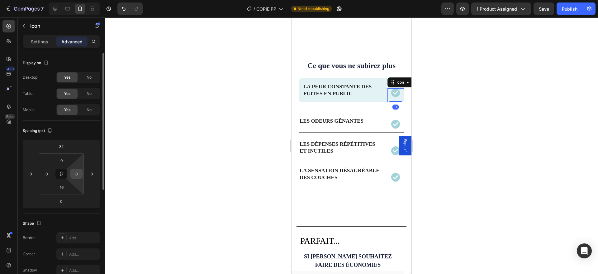
click at [79, 173] on input "0" at bounding box center [76, 173] width 9 height 9
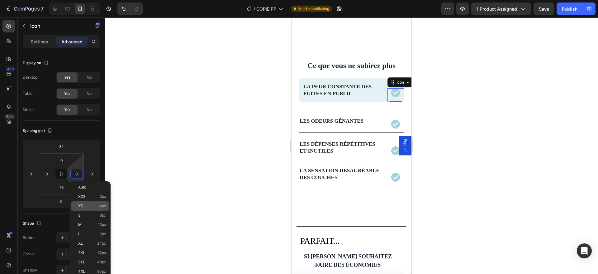
click at [89, 204] on p "XS 4px" at bounding box center [92, 206] width 28 height 4
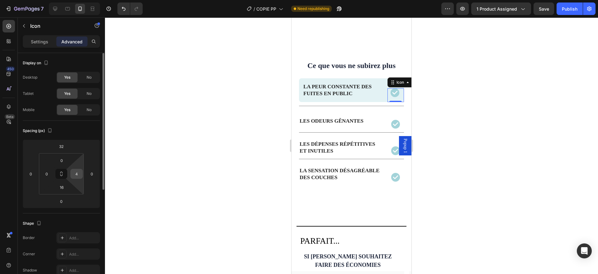
click at [77, 176] on input "4" at bounding box center [76, 173] width 9 height 9
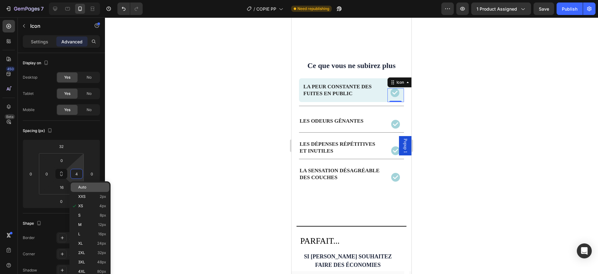
click at [81, 187] on span "Auto" at bounding box center [82, 187] width 8 height 4
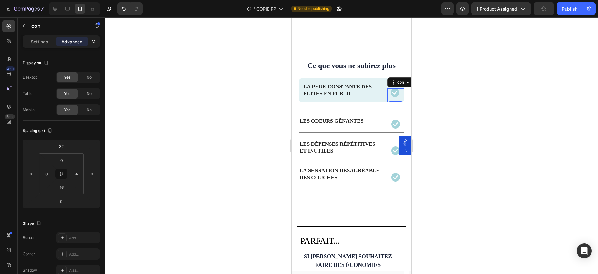
type input "Auto"
click at [58, 187] on input "16" at bounding box center [61, 186] width 12 height 9
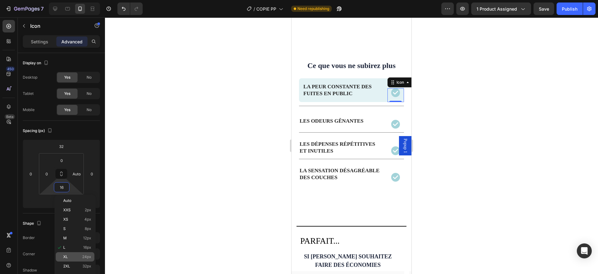
click at [82, 257] on span "24px" at bounding box center [86, 256] width 9 height 4
type input "24"
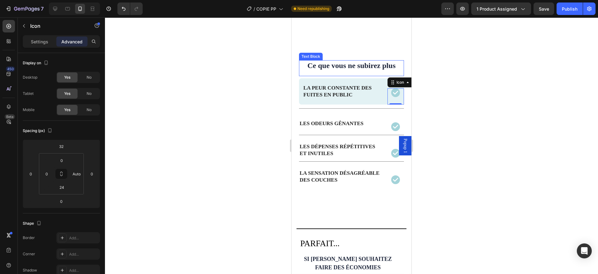
click at [378, 65] on span "Ce que vous ne subirez plus" at bounding box center [352, 65] width 88 height 8
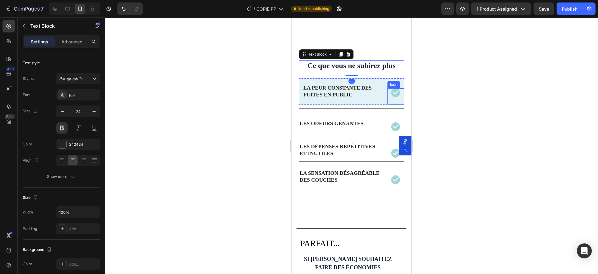
click at [391, 94] on icon at bounding box center [395, 92] width 9 height 9
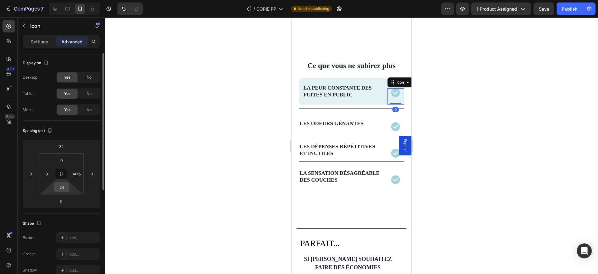
click at [60, 188] on input "24" at bounding box center [61, 186] width 12 height 9
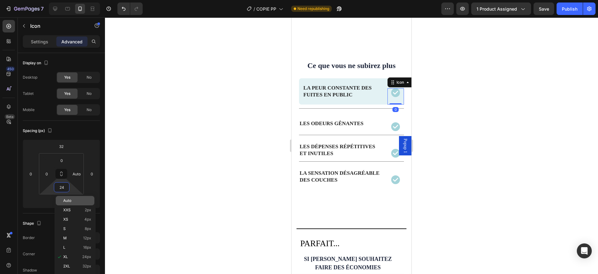
click at [72, 198] on div "Auto" at bounding box center [75, 200] width 39 height 9
type input "Auto"
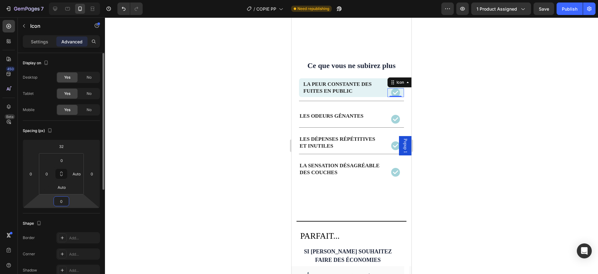
click at [60, 201] on input "0" at bounding box center [61, 200] width 12 height 9
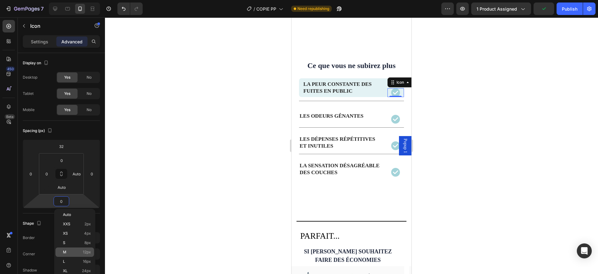
click at [81, 254] on div "M 12px" at bounding box center [74, 251] width 39 height 9
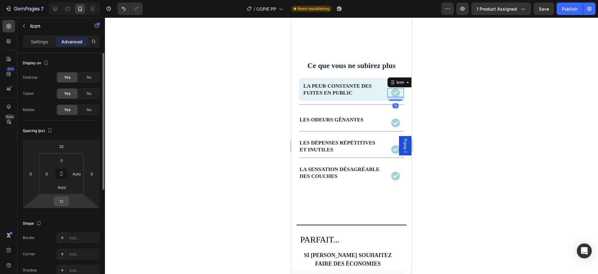
click at [59, 204] on input "12" at bounding box center [61, 200] width 12 height 9
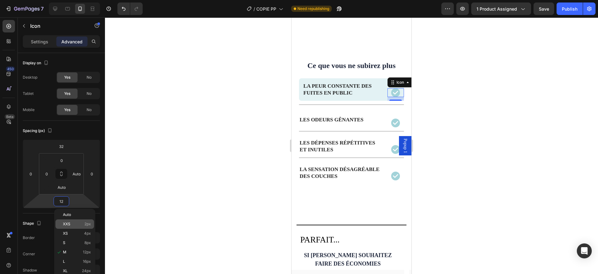
click at [84, 219] on div "XXS 2px" at bounding box center [74, 223] width 39 height 9
type input "2"
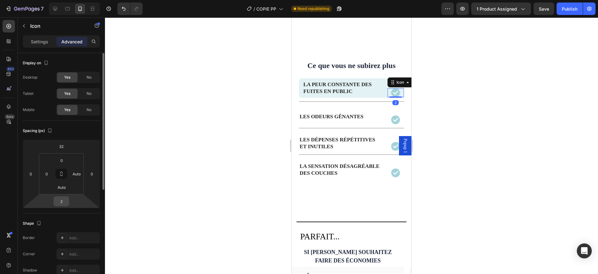
click at [63, 200] on input "2" at bounding box center [61, 200] width 12 height 9
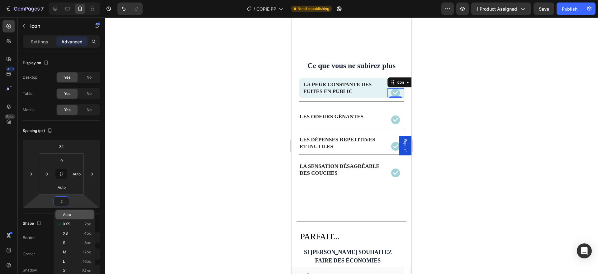
click at [71, 212] on div "Auto" at bounding box center [74, 214] width 39 height 9
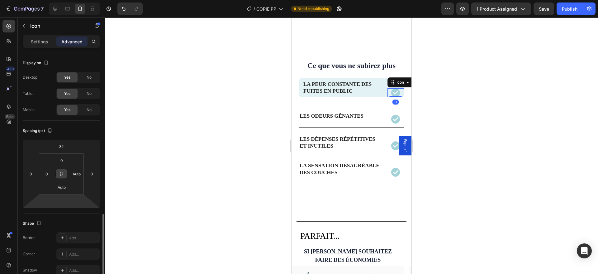
scroll to position [177, 0]
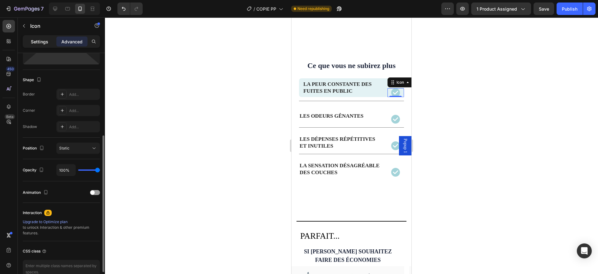
click at [41, 40] on p "Settings" at bounding box center [39, 41] width 17 height 7
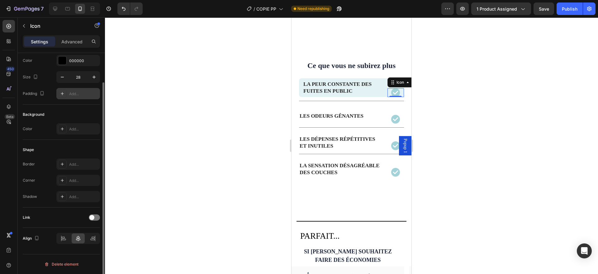
scroll to position [0, 0]
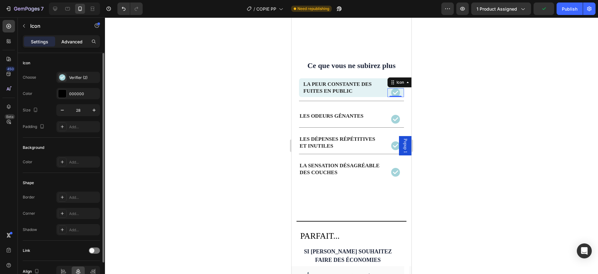
click at [75, 39] on p "Advanced" at bounding box center [71, 41] width 21 height 7
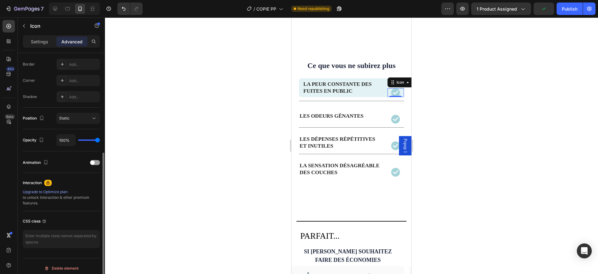
scroll to position [177, 0]
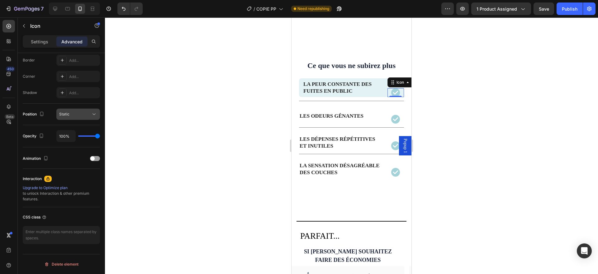
click at [86, 118] on button "Static" at bounding box center [78, 113] width 44 height 11
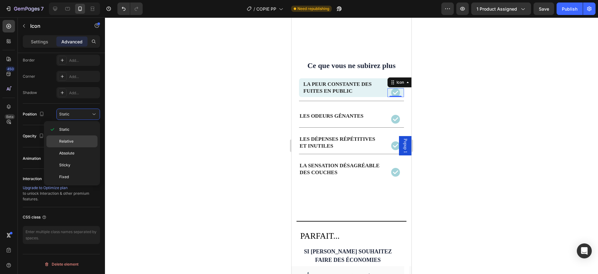
click at [77, 142] on p "Relative" at bounding box center [77, 141] width 36 height 6
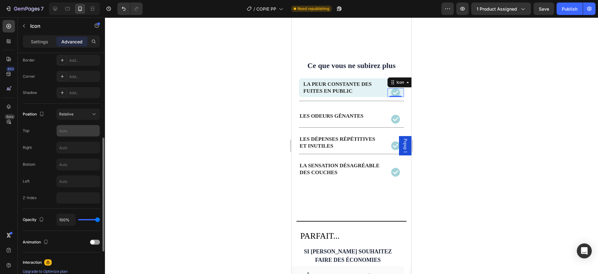
click at [67, 134] on input "text" at bounding box center [78, 130] width 43 height 11
type input "5"
type input "1"
click at [67, 165] on input "text" at bounding box center [78, 164] width 43 height 11
type input "5"
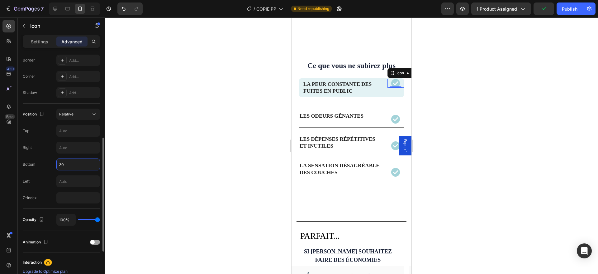
type input "3"
type input "1"
type input "15"
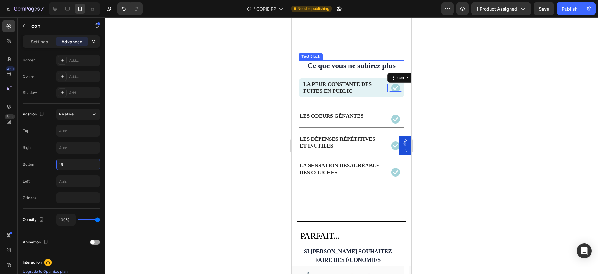
click at [329, 65] on span "Ce que vous ne subirez plus" at bounding box center [352, 65] width 88 height 8
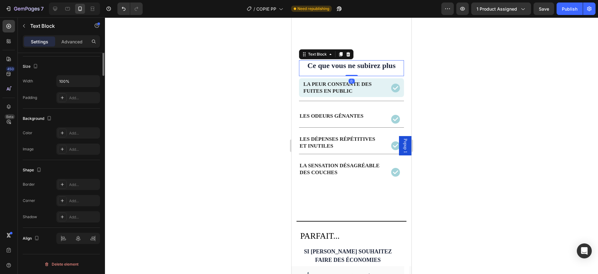
scroll to position [0, 0]
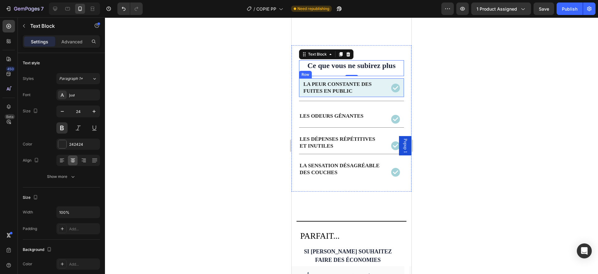
click at [378, 90] on div "La peur [PERSON_NAME] des fuites en public Text Block Icon Row" at bounding box center [351, 87] width 105 height 19
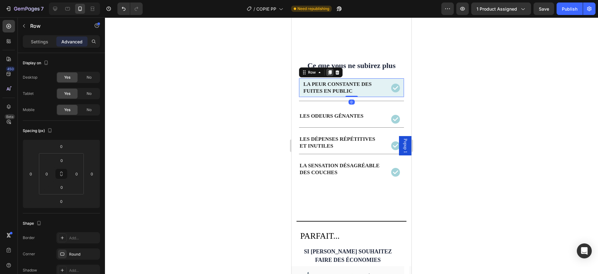
click at [330, 71] on icon at bounding box center [330, 72] width 3 height 4
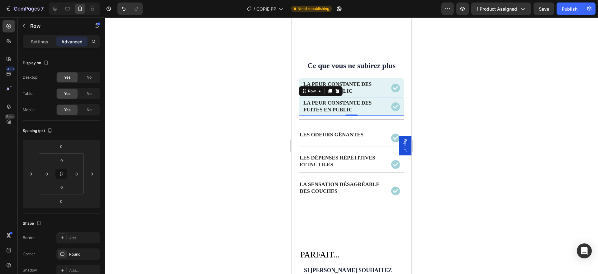
click at [378, 109] on div "La peur [PERSON_NAME] des fuites en public Text Block Icon Row 0" at bounding box center [351, 106] width 105 height 19
click at [65, 142] on input "0" at bounding box center [61, 146] width 12 height 9
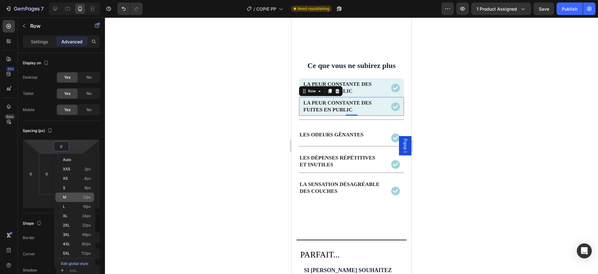
click at [75, 195] on p "M 12px" at bounding box center [77, 197] width 28 height 4
type input "12"
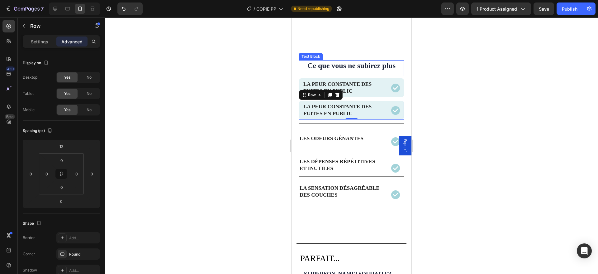
click at [323, 63] on span "Ce que vous ne subirez plus" at bounding box center [352, 65] width 88 height 8
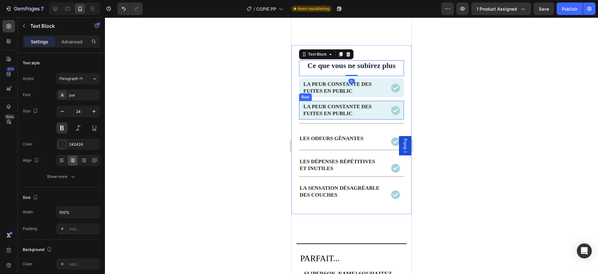
click at [379, 115] on div "La peur [PERSON_NAME] des fuites en public Text Block Icon Row" at bounding box center [351, 110] width 105 height 19
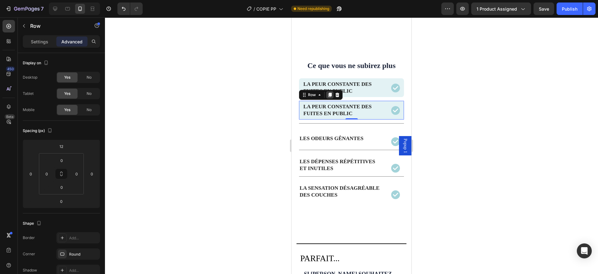
click at [330, 95] on icon at bounding box center [330, 95] width 3 height 4
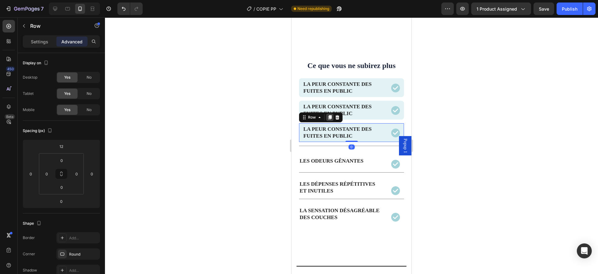
click at [331, 117] on icon at bounding box center [330, 117] width 3 height 4
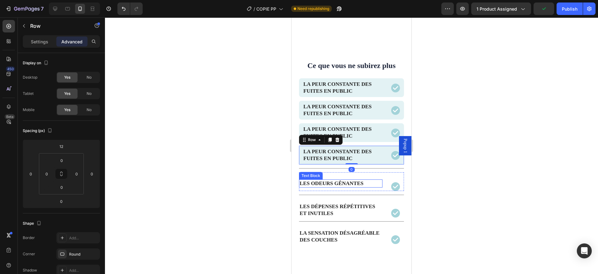
click at [332, 184] on strong "Les odeurs gênantes" at bounding box center [332, 183] width 64 height 6
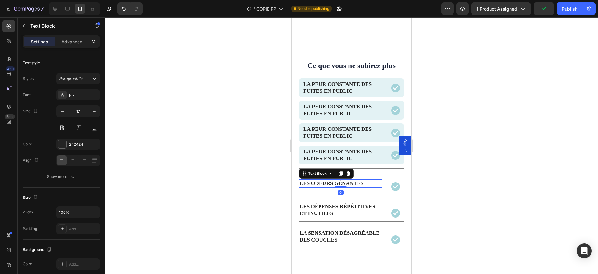
click at [332, 184] on strong "Les odeurs gênantes" at bounding box center [332, 183] width 64 height 6
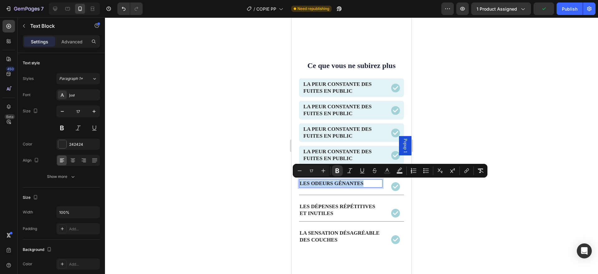
copy strong "Les odeurs gênantes"
click at [340, 109] on strong "La peur constante des fuites en public" at bounding box center [338, 109] width 68 height 13
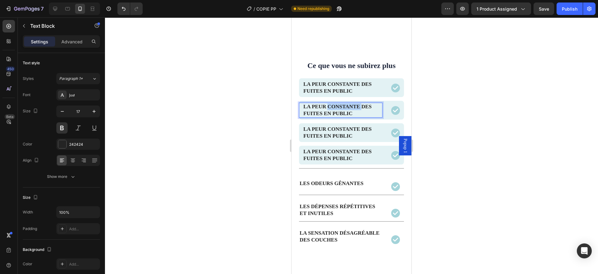
click at [340, 109] on strong "La peur constante des fuites en public" at bounding box center [338, 109] width 68 height 13
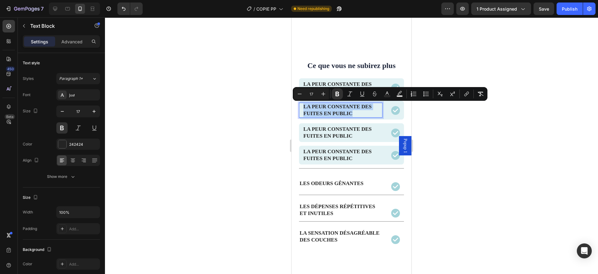
click at [340, 109] on strong "La peur constante des fuites en public" at bounding box center [338, 109] width 68 height 13
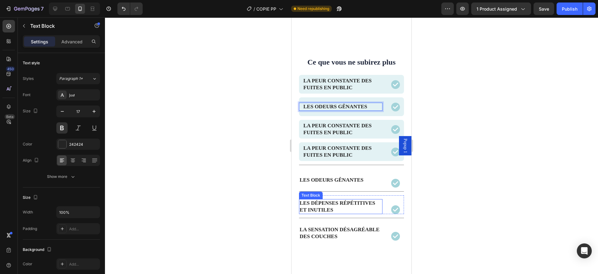
click at [335, 204] on strong "Les dépenses répétitives et inutiles" at bounding box center [338, 206] width 76 height 13
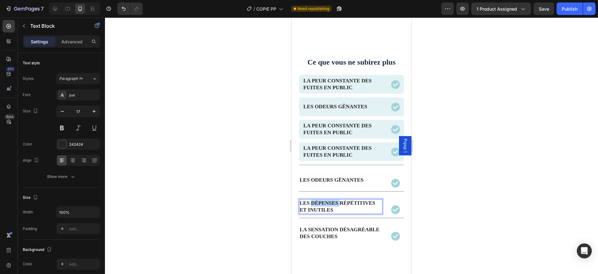
click at [335, 204] on strong "Les dépenses répétitives et inutiles" at bounding box center [338, 206] width 76 height 13
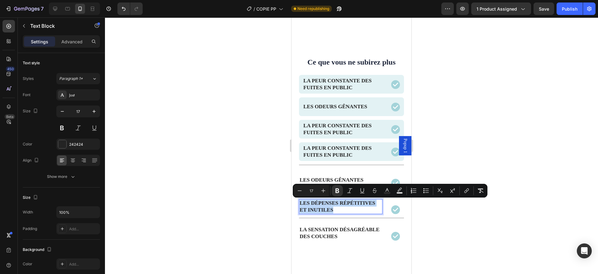
click at [335, 204] on strong "Les dépenses répétitives et inutiles" at bounding box center [338, 206] width 76 height 13
copy strong "Les dépenses répétitives et inutiles"
click at [351, 131] on strong "La peur constante des fuites en public" at bounding box center [338, 128] width 68 height 13
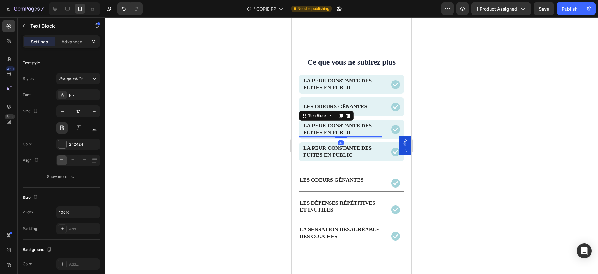
click at [351, 131] on strong "La peur constante des fuites en public" at bounding box center [338, 128] width 68 height 13
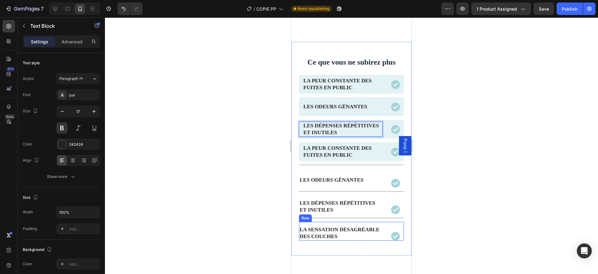
click at [334, 232] on p "La sensation désagréable des couches" at bounding box center [341, 233] width 82 height 14
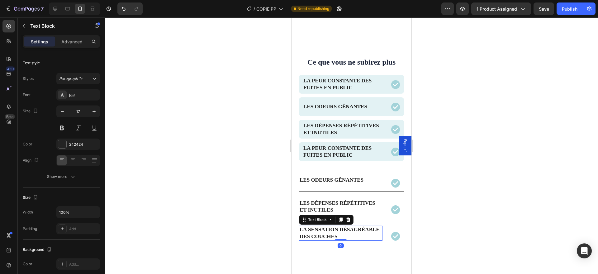
click at [334, 232] on p "La sensation désagréable des couches" at bounding box center [341, 233] width 82 height 14
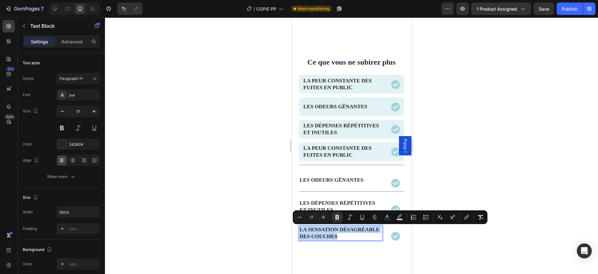
copy strong "La sensation désagréable des couches"
click at [338, 177] on strong "Les odeurs gênantes" at bounding box center [332, 180] width 64 height 6
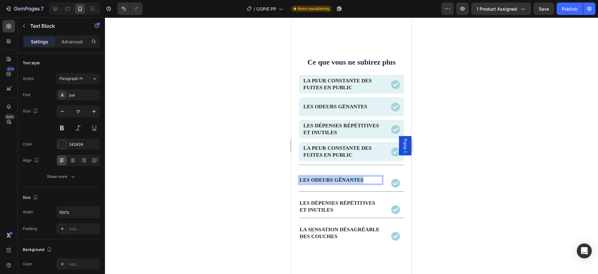
click at [338, 177] on strong "Les odeurs gênantes" at bounding box center [332, 180] width 64 height 6
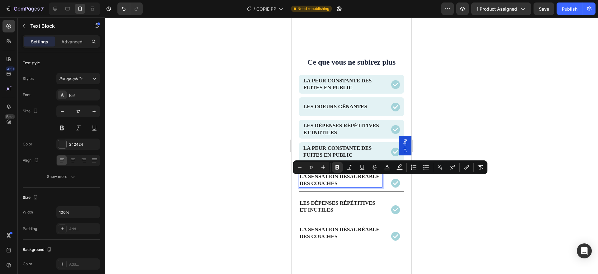
scroll to position [570, 0]
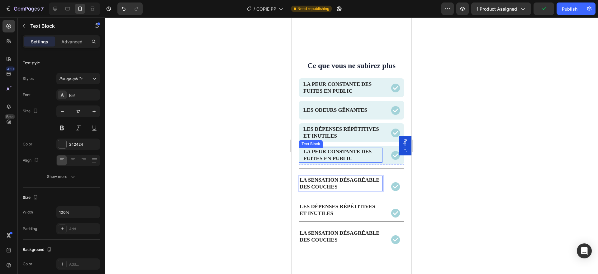
click at [358, 157] on p "La peur constante des fuites en public" at bounding box center [343, 155] width 79 height 14
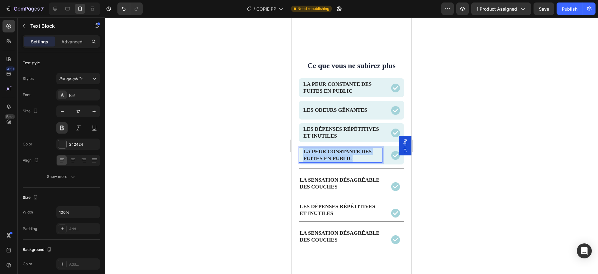
click at [358, 157] on p "La peur constante des fuites en public" at bounding box center [343, 155] width 79 height 14
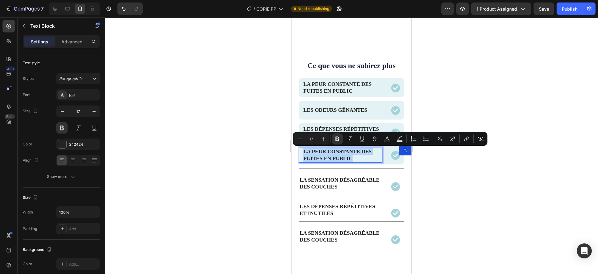
click at [358, 157] on p "La peur constante des fuites en public" at bounding box center [343, 155] width 79 height 14
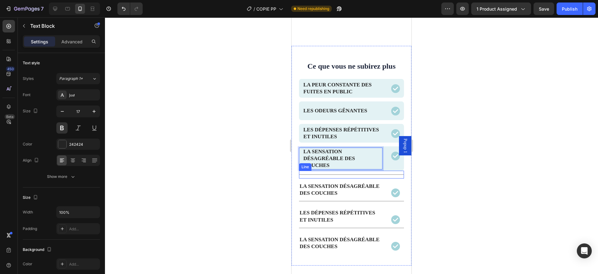
click at [361, 171] on div "Title Line" at bounding box center [351, 174] width 105 height 8
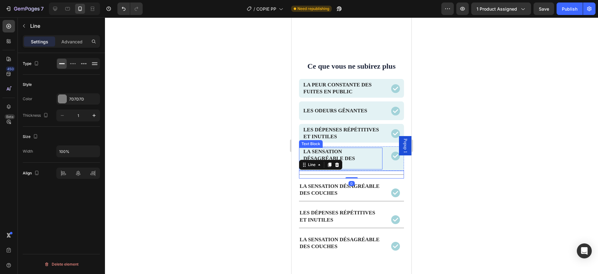
click at [358, 155] on p "La sensation désagréable des couches" at bounding box center [343, 158] width 79 height 21
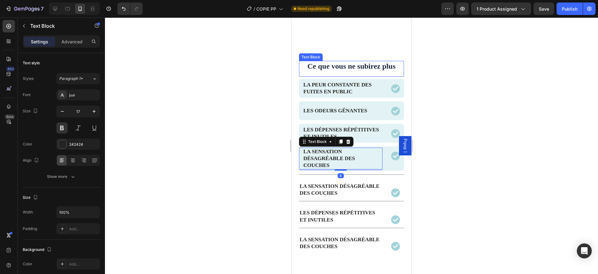
click at [370, 69] on span "Ce que vous ne subirez plus" at bounding box center [352, 66] width 88 height 8
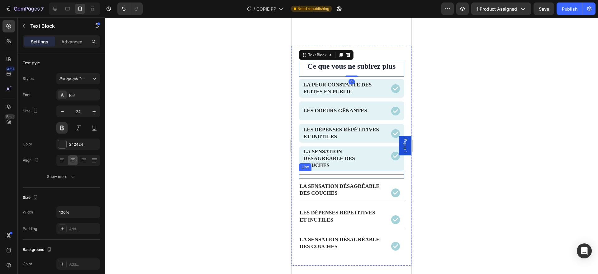
click at [376, 174] on div "Title Line" at bounding box center [351, 174] width 105 height 8
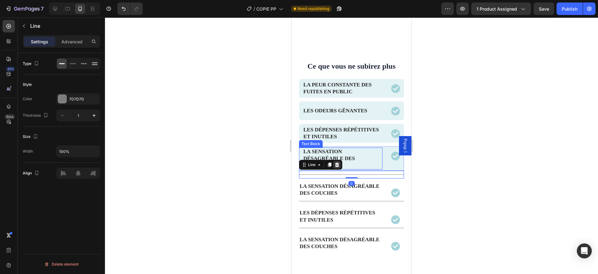
click at [340, 165] on icon at bounding box center [337, 164] width 5 height 5
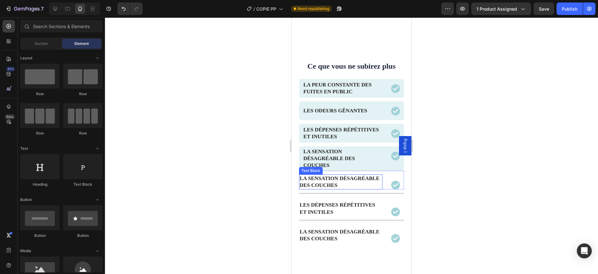
click at [377, 188] on div "La sensation désagréable des couches" at bounding box center [341, 181] width 84 height 15
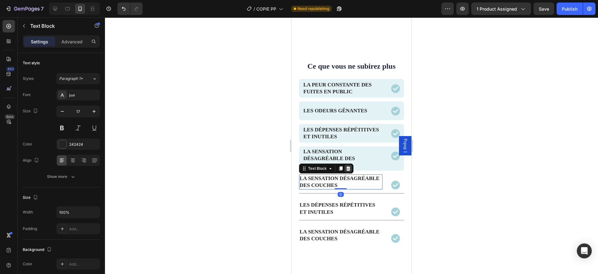
click at [349, 168] on icon at bounding box center [348, 168] width 5 height 5
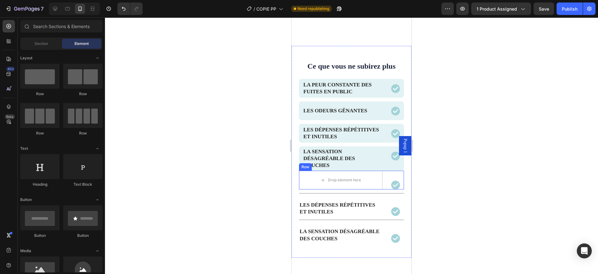
click at [390, 175] on div "Icon" at bounding box center [396, 179] width 17 height 19
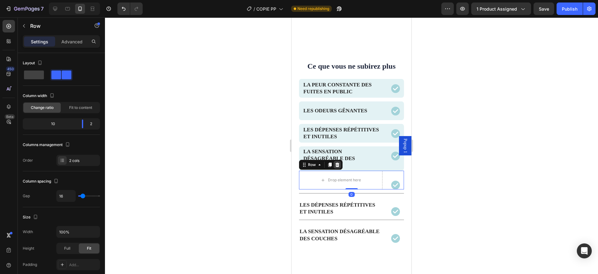
click at [338, 165] on icon at bounding box center [337, 164] width 5 height 5
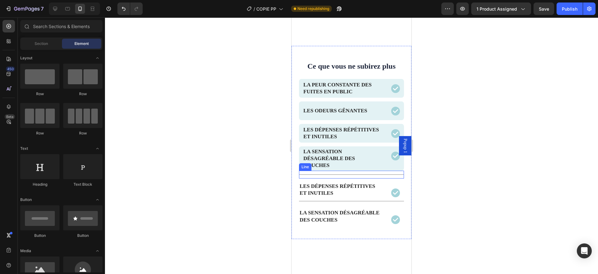
click at [385, 175] on div "Title Line" at bounding box center [351, 174] width 105 height 8
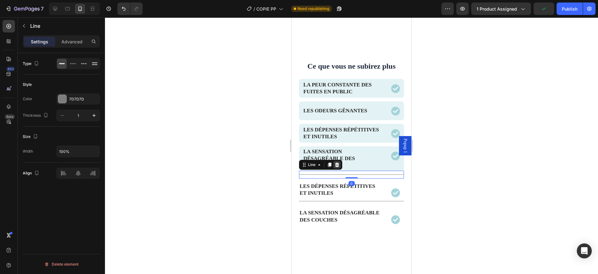
click at [338, 165] on icon at bounding box center [337, 164] width 5 height 5
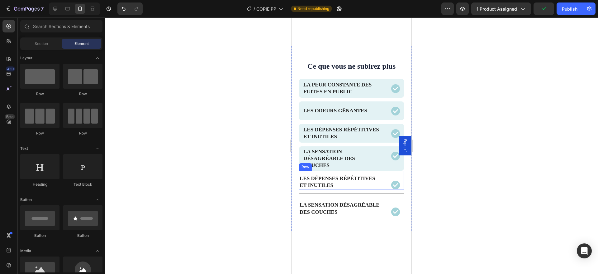
click at [389, 177] on div "Icon" at bounding box center [396, 179] width 17 height 19
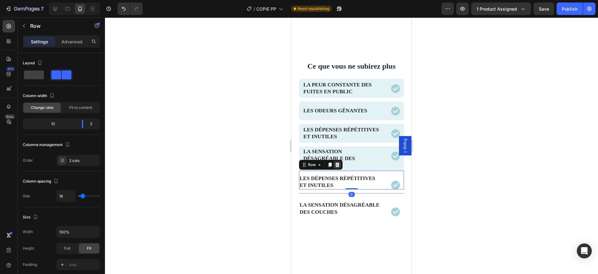
click at [339, 164] on icon at bounding box center [337, 164] width 5 height 5
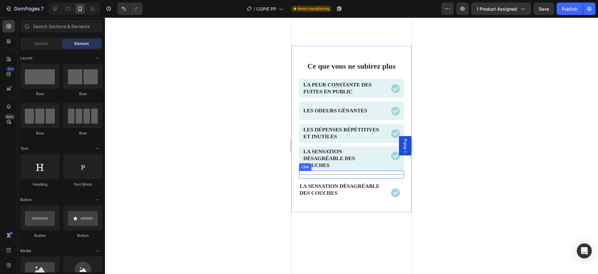
click at [388, 175] on div "Title Line" at bounding box center [351, 174] width 105 height 8
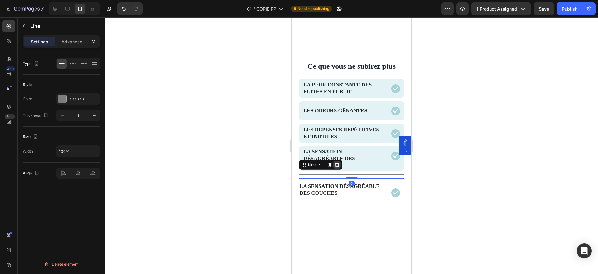
click at [339, 162] on icon at bounding box center [337, 164] width 5 height 5
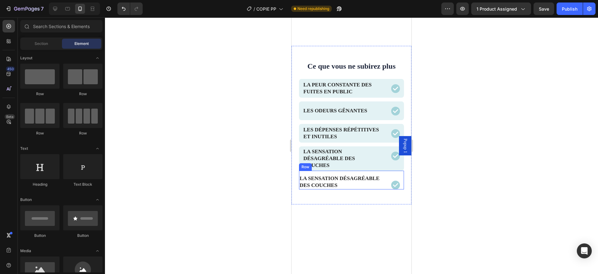
click at [381, 174] on div "La sensation désagréable des couches Text Block Icon Row" at bounding box center [351, 179] width 105 height 19
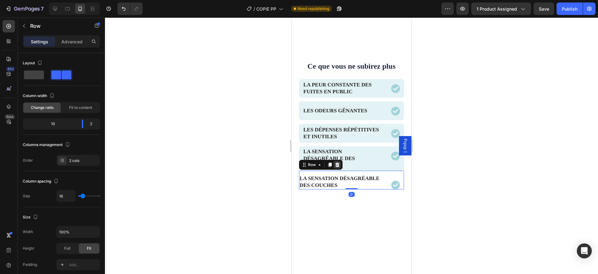
click at [338, 165] on icon at bounding box center [338, 164] width 4 height 4
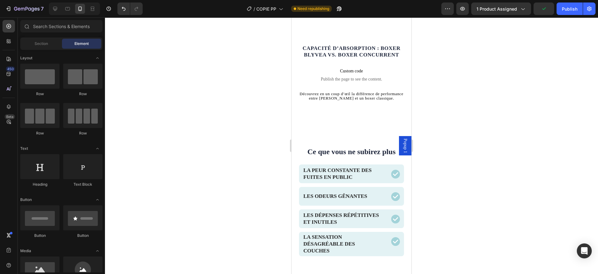
scroll to position [506, 0]
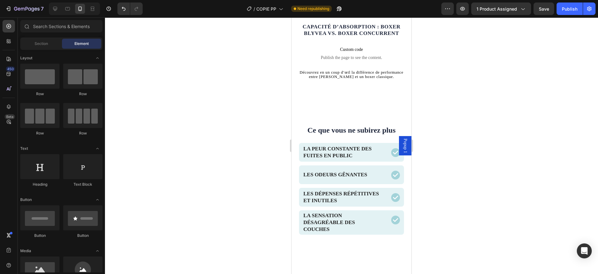
click at [368, 83] on div "Capacité d’absorption : Boxer BLYVEA vs. Boxer concurrent Heading Custom code P…" at bounding box center [352, 41] width 120 height 87
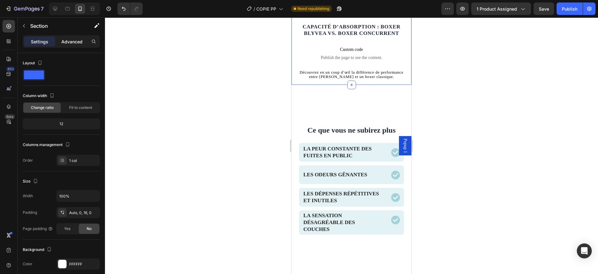
click at [69, 43] on p "Advanced" at bounding box center [71, 41] width 21 height 7
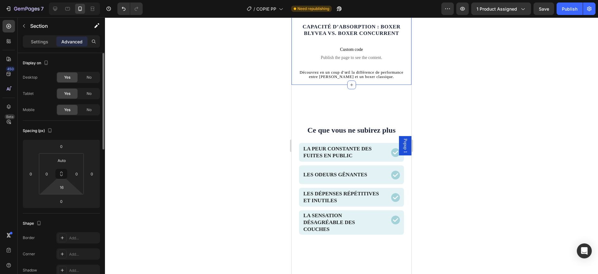
scroll to position [17, 0]
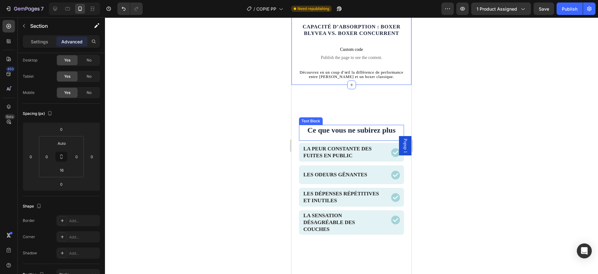
click at [382, 124] on div "Ce que vous ne subirez plus Text Block Row La peur [PERSON_NAME] des fuites en …" at bounding box center [352, 180] width 120 height 140
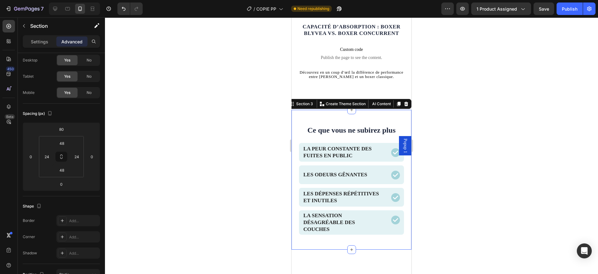
click at [391, 116] on div "Ce que vous ne subirez plus Text Block Row La peur [PERSON_NAME] des fuites en …" at bounding box center [352, 180] width 120 height 140
click at [64, 128] on input "80" at bounding box center [61, 128] width 12 height 9
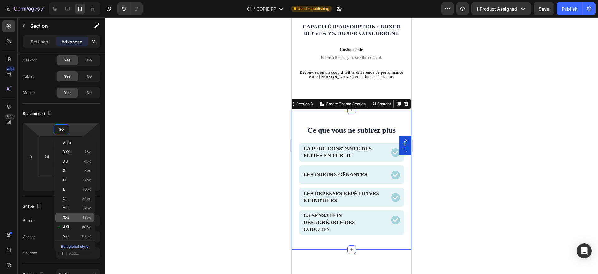
click at [79, 217] on p "3XL 48px" at bounding box center [77, 217] width 28 height 4
type input "48"
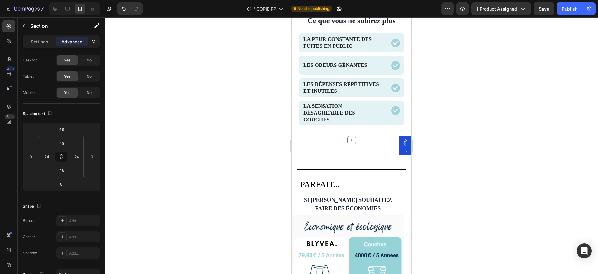
scroll to position [606, 0]
click at [62, 172] on input "48" at bounding box center [61, 169] width 12 height 9
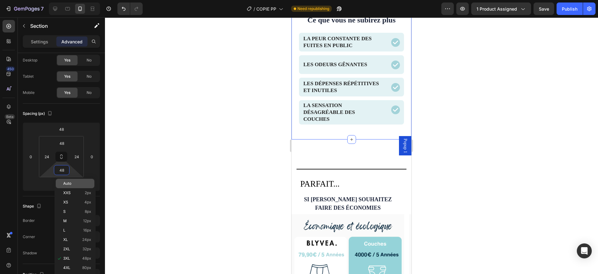
click at [74, 184] on p "Auto" at bounding box center [77, 183] width 28 height 4
type input "Auto"
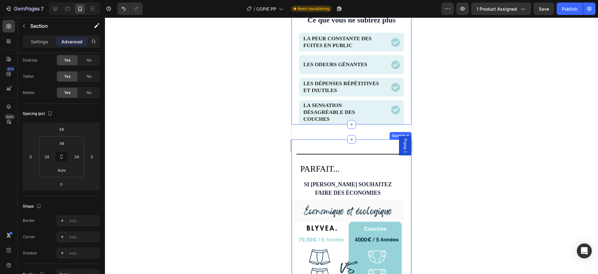
click at [343, 149] on div "Title Line PARFAIT... Text Block SI Vous souhaitez faire des économies Heading …" at bounding box center [352, 244] width 120 height 210
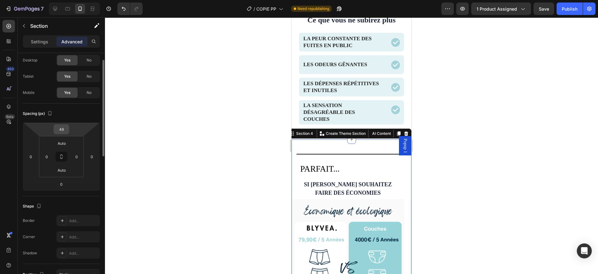
click at [61, 130] on input "48" at bounding box center [61, 128] width 12 height 9
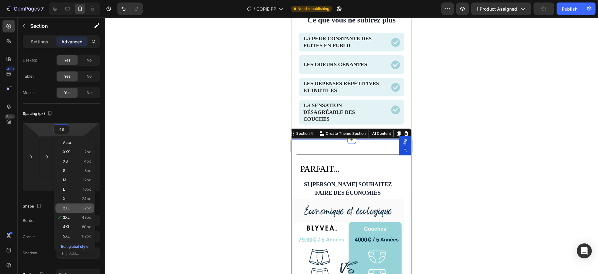
click at [70, 205] on div "2XL 32px" at bounding box center [74, 207] width 39 height 9
type input "32"
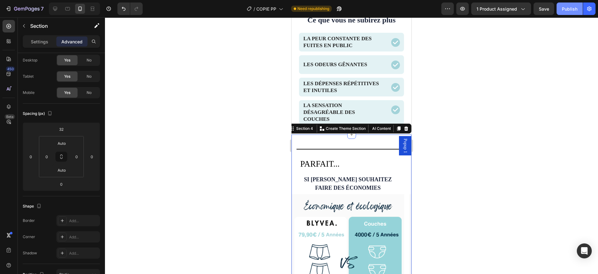
click at [573, 8] on div "Publish" at bounding box center [570, 9] width 16 height 7
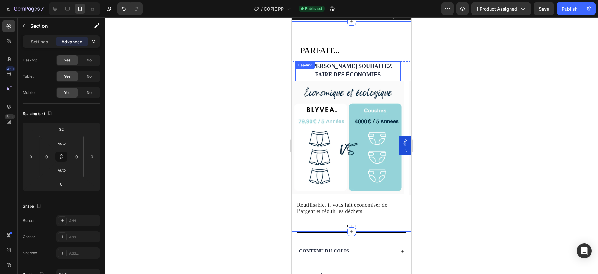
scroll to position [709, 0]
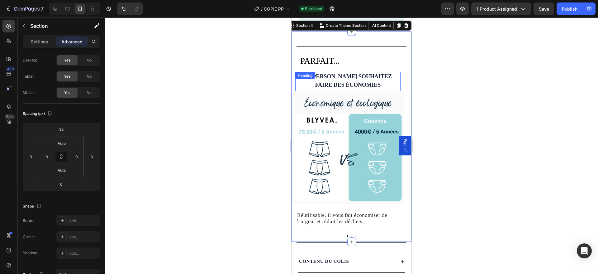
click at [368, 76] on h2 "SI [PERSON_NAME] souhaitez faire des économies" at bounding box center [347, 81] width 105 height 18
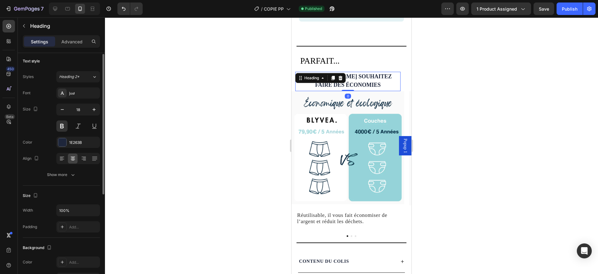
scroll to position [2, 0]
click at [81, 143] on div "1E263B" at bounding box center [78, 143] width 18 height 6
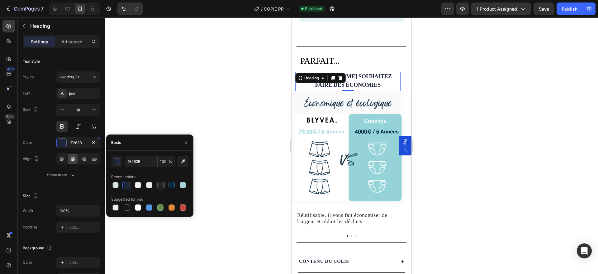
click at [161, 182] on div at bounding box center [160, 185] width 6 height 6
type input "242424"
click at [185, 143] on icon "button" at bounding box center [186, 142] width 5 height 5
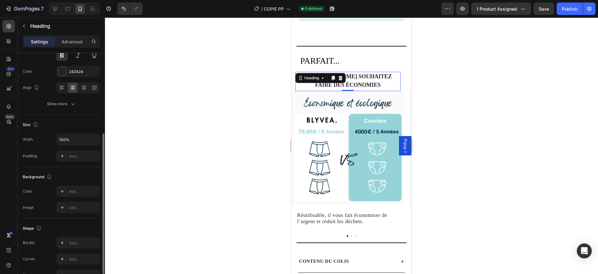
scroll to position [106, 0]
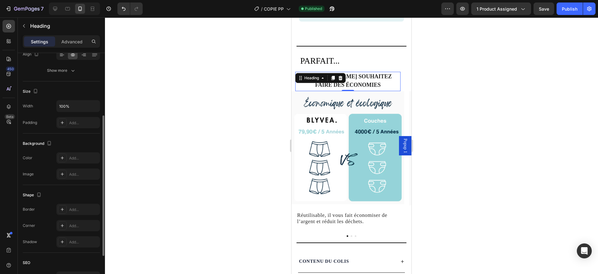
drag, startPoint x: 72, startPoint y: 227, endPoint x: 38, endPoint y: 210, distance: 38.1
click at [38, 210] on div "Border Add..." at bounding box center [61, 209] width 77 height 11
click at [74, 223] on div "Add..." at bounding box center [83, 226] width 29 height 6
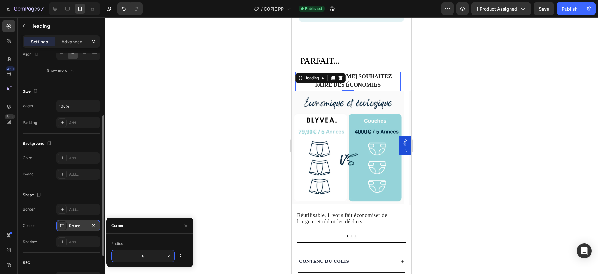
click at [51, 197] on div "Shape" at bounding box center [61, 195] width 77 height 10
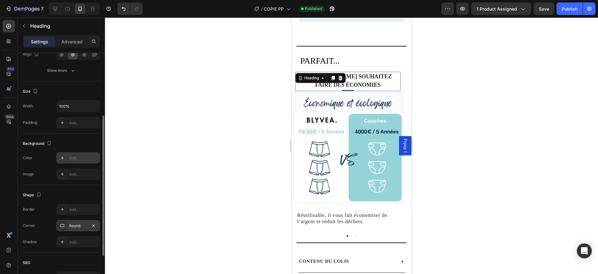
click at [74, 158] on div "Add..." at bounding box center [83, 158] width 29 height 6
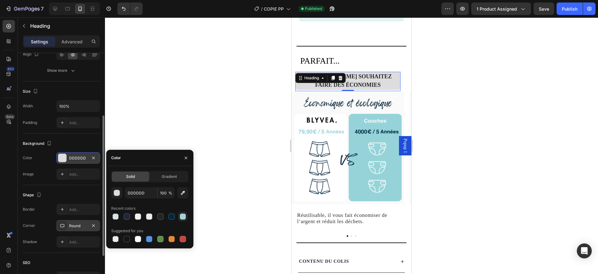
click at [182, 216] on div at bounding box center [183, 216] width 6 height 6
type input "A3D3D9"
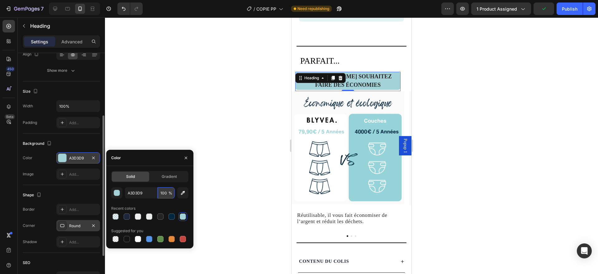
click at [0, 0] on input "100" at bounding box center [0, 0] width 0 height 0
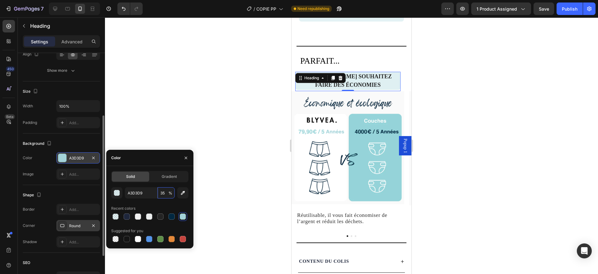
type input "35"
click at [150, 164] on div "Color" at bounding box center [149, 158] width 87 height 16
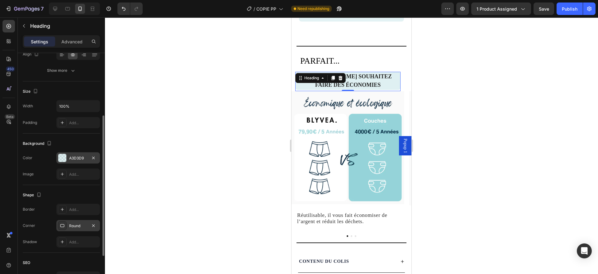
click at [81, 143] on div "Background" at bounding box center [61, 143] width 77 height 10
click at [356, 106] on img at bounding box center [348, 147] width 113 height 113
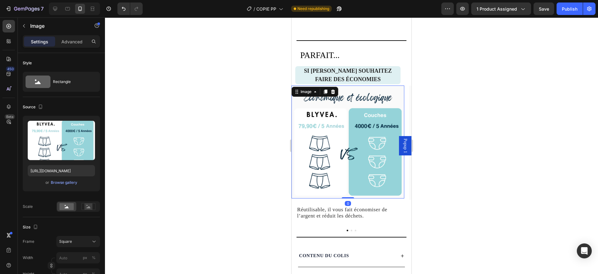
scroll to position [712, 0]
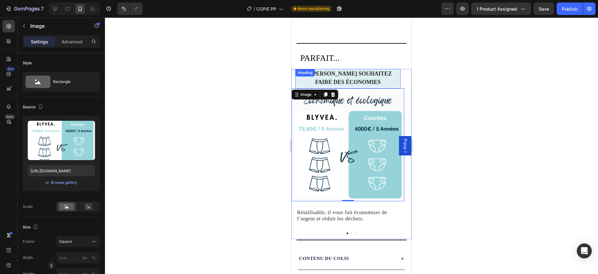
click at [395, 75] on h2 "SI [PERSON_NAME] souhaitez faire des économies" at bounding box center [347, 78] width 105 height 18
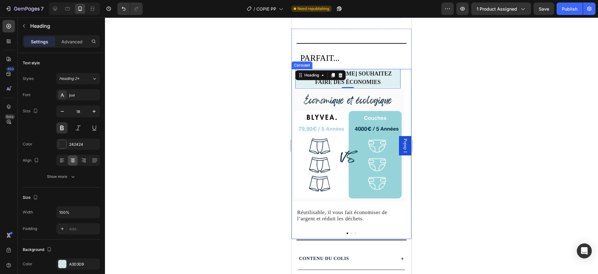
click at [351, 233] on button "Dot" at bounding box center [352, 233] width 2 height 2
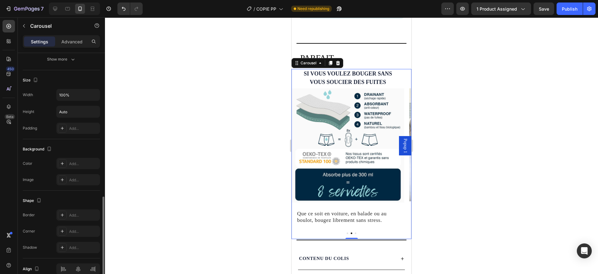
scroll to position [436, 0]
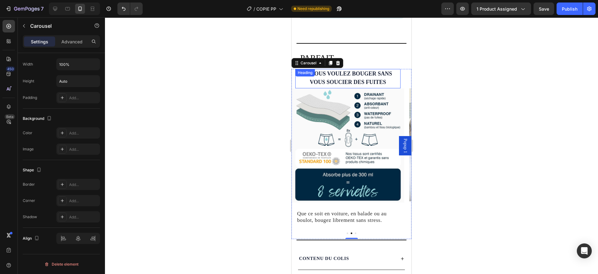
click at [332, 80] on h2 "si Vous voulez bouger sans vous soucier des fuites" at bounding box center [347, 78] width 105 height 18
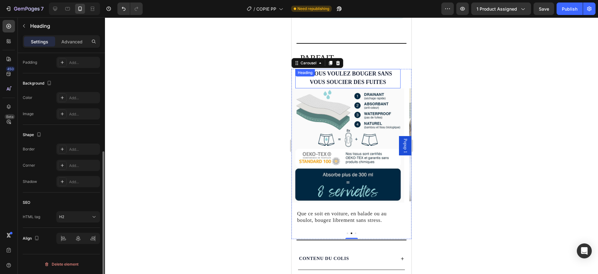
scroll to position [0, 0]
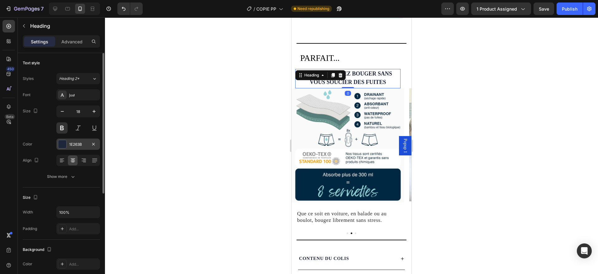
click at [70, 143] on div "1E263B" at bounding box center [78, 145] width 18 height 6
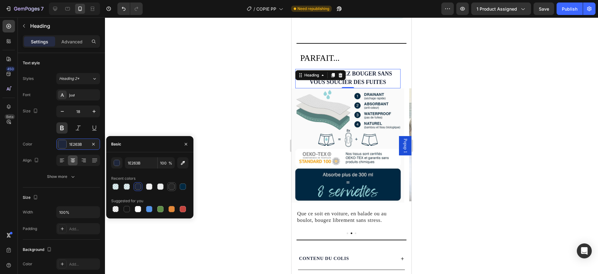
click at [169, 184] on div at bounding box center [172, 186] width 6 height 6
type input "242424"
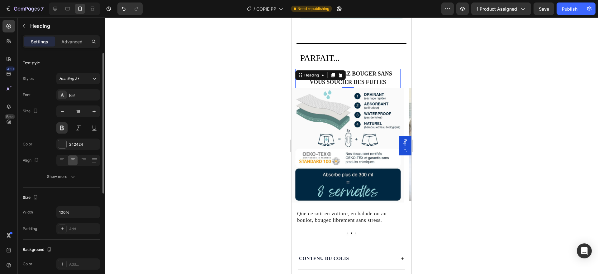
click at [52, 239] on div "Text style Styles Heading 2* Font [PERSON_NAME] Size 18 Color 242424 Align Show…" at bounding box center [61, 264] width 77 height 51
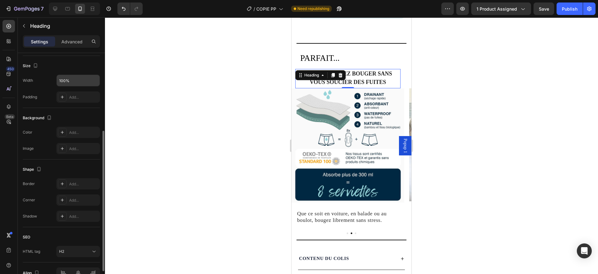
scroll to position [135, 0]
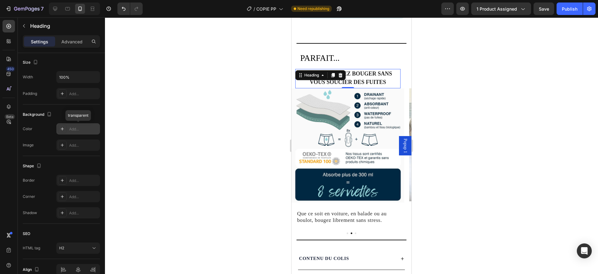
click at [71, 128] on div "Add..." at bounding box center [83, 129] width 29 height 6
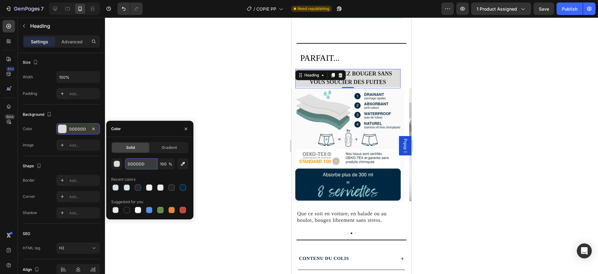
click at [0, 0] on input "DDDDDD" at bounding box center [0, 0] width 0 height 0
click at [116, 184] on div at bounding box center [116, 187] width 6 height 6
type input "A3D3D9"
type input "35"
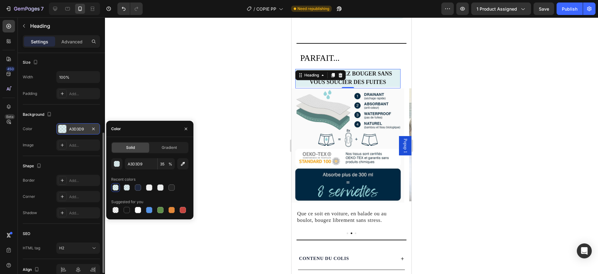
click at [59, 158] on div "Shape Border Add... Corner Add... Shadow Add..." at bounding box center [61, 190] width 77 height 68
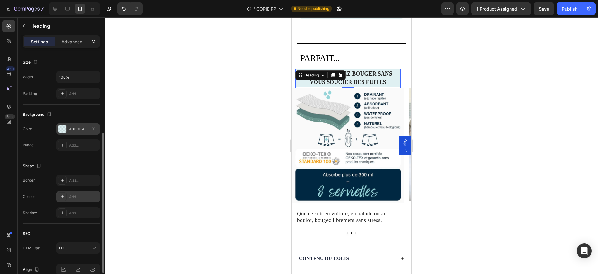
click at [77, 196] on div "Add..." at bounding box center [83, 197] width 29 height 6
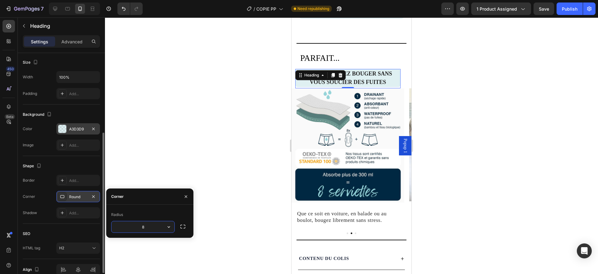
click at [75, 160] on div "Shape Border Add... Corner Round Shadow Add..." at bounding box center [61, 190] width 77 height 68
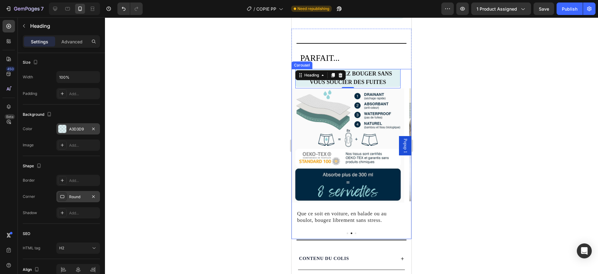
click at [355, 233] on button "Dot" at bounding box center [356, 233] width 2 height 2
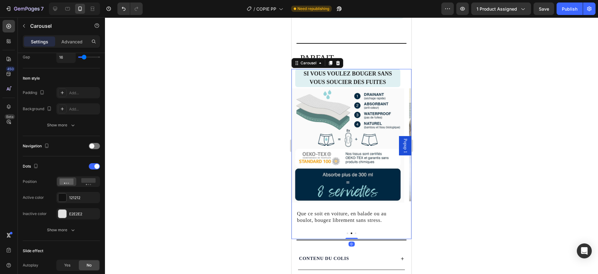
scroll to position [0, 0]
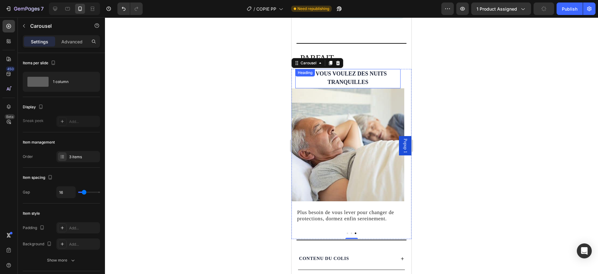
click at [362, 75] on strong "si Vous voulez des nuits tranquilles" at bounding box center [348, 77] width 78 height 15
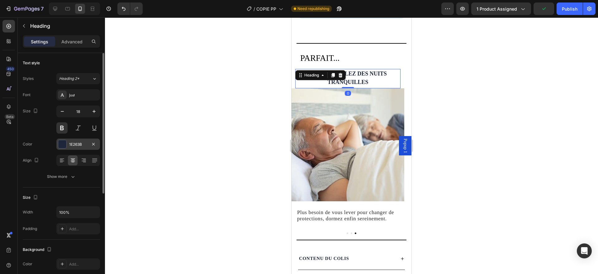
click at [80, 143] on div "1E263B" at bounding box center [78, 145] width 18 height 6
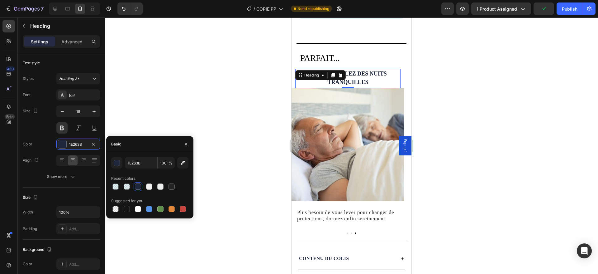
click at [173, 182] on div at bounding box center [171, 186] width 9 height 9
type input "242424"
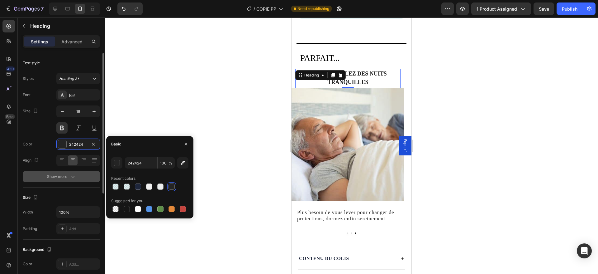
click at [57, 181] on button "Show more" at bounding box center [61, 176] width 77 height 11
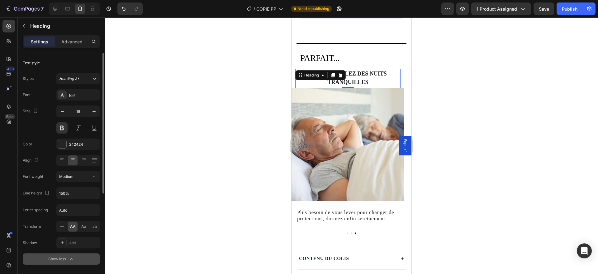
click at [50, 255] on button "Show less" at bounding box center [61, 258] width 77 height 11
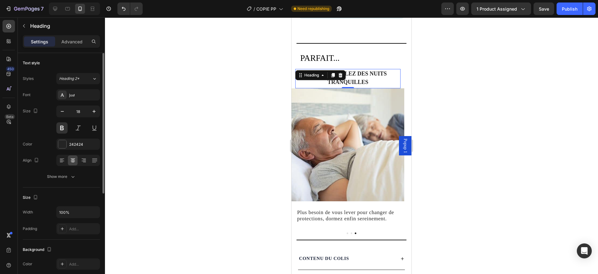
click at [67, 189] on div "Size Width 100% Padding Add..." at bounding box center [61, 213] width 77 height 52
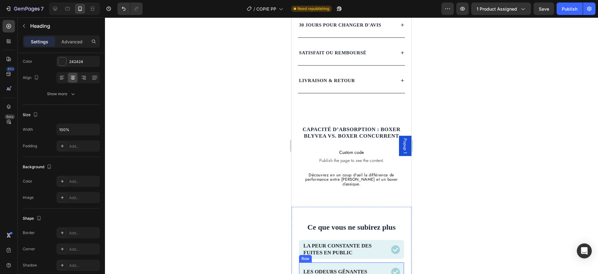
scroll to position [372, 0]
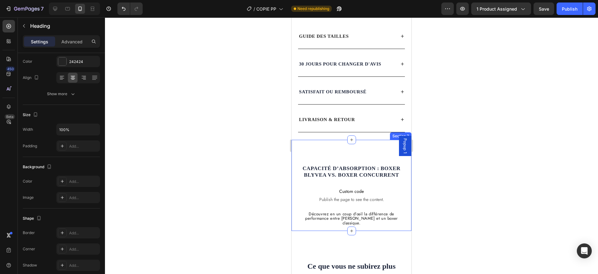
click at [343, 141] on div "Capacité d’absorption : Boxer BLYVEA vs. Boxer concurrent Heading Custom code P…" at bounding box center [352, 183] width 120 height 86
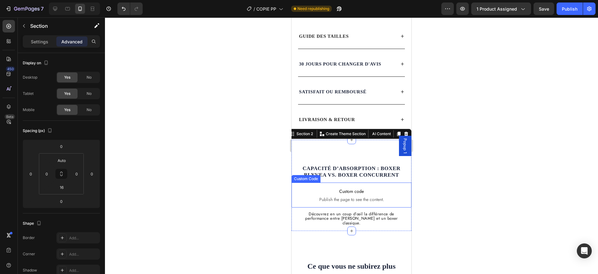
scroll to position [444, 0]
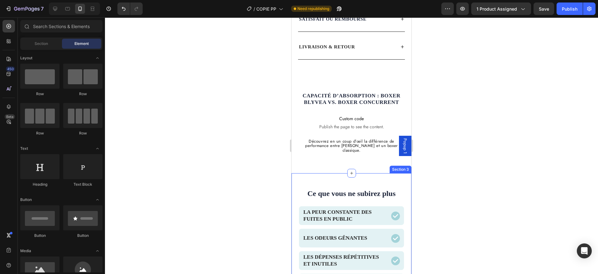
click at [329, 173] on div "Ce que vous ne subirez plus Text Block Row La peur [PERSON_NAME] des fuites en …" at bounding box center [352, 235] width 120 height 125
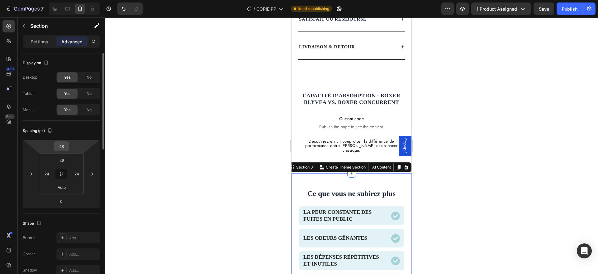
click at [64, 146] on input "48" at bounding box center [61, 146] width 12 height 9
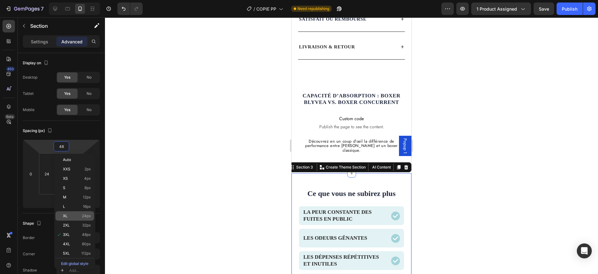
click at [77, 217] on p "XL 24px" at bounding box center [77, 216] width 28 height 4
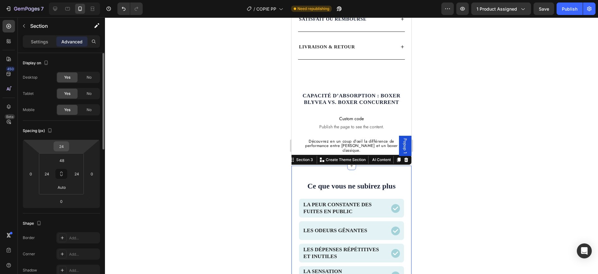
click at [62, 147] on input "24" at bounding box center [61, 146] width 12 height 9
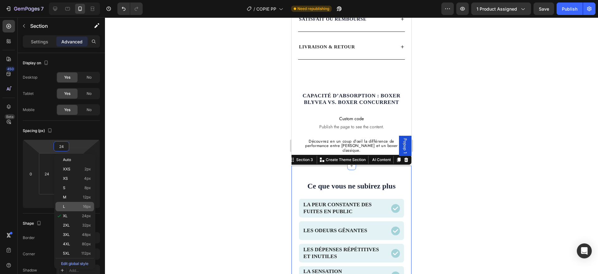
click at [75, 206] on p "L 16px" at bounding box center [77, 206] width 28 height 4
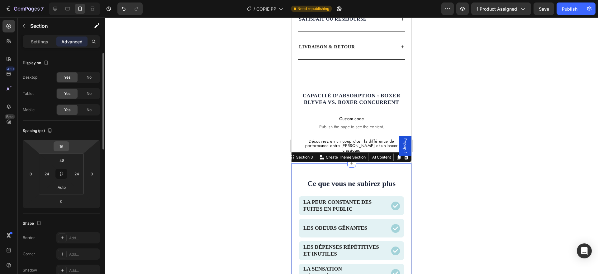
click at [62, 149] on input "16" at bounding box center [61, 146] width 12 height 9
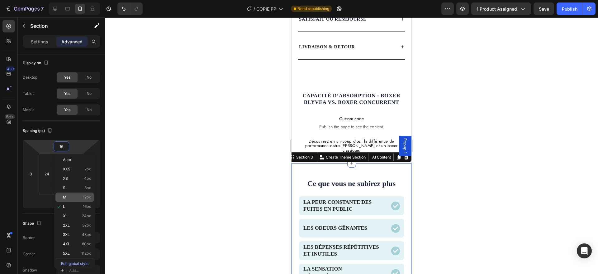
click at [82, 194] on div "M 12px" at bounding box center [74, 196] width 39 height 9
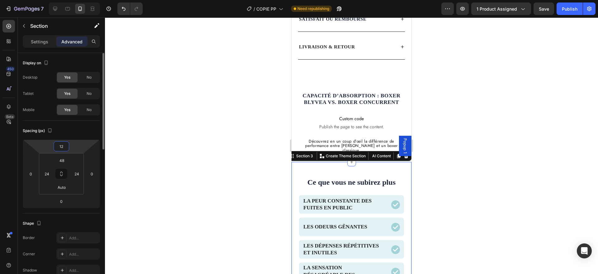
click at [61, 149] on input "12" at bounding box center [61, 146] width 12 height 9
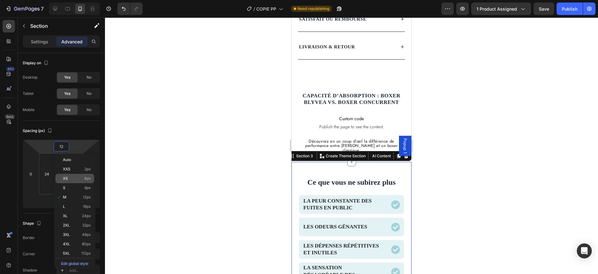
click at [80, 177] on p "XS 4px" at bounding box center [77, 178] width 28 height 4
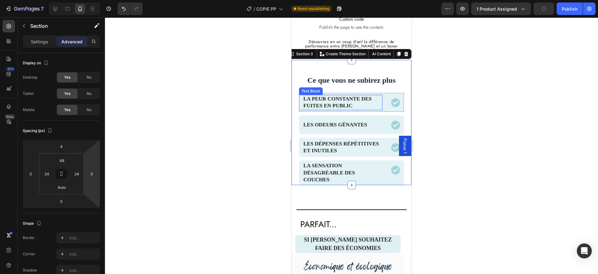
scroll to position [469, 0]
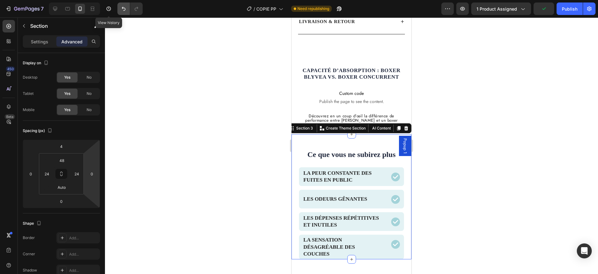
click at [119, 9] on button "Undo/Redo" at bounding box center [124, 8] width 12 height 12
type input "12"
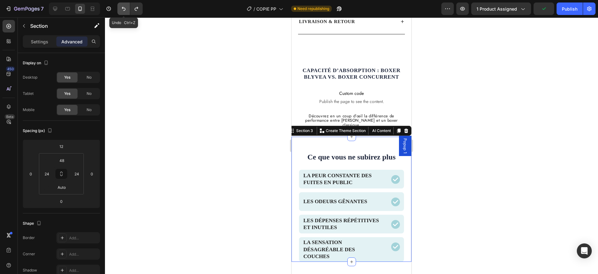
click at [124, 10] on icon "Undo/Redo" at bounding box center [124, 9] width 6 height 6
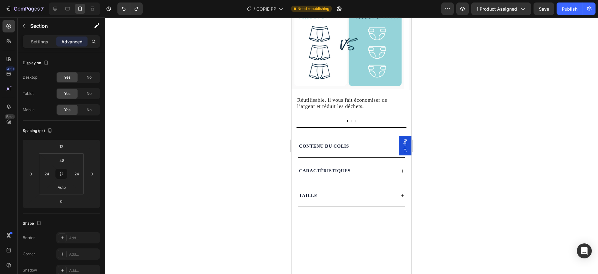
scroll to position [730, 0]
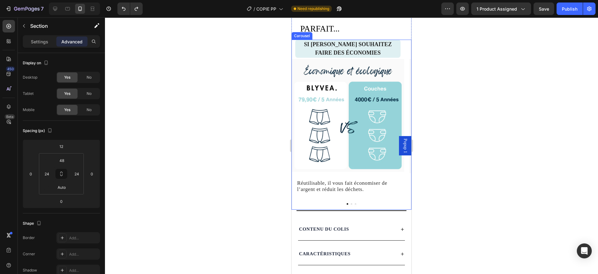
click at [353, 203] on div at bounding box center [352, 204] width 120 height 2
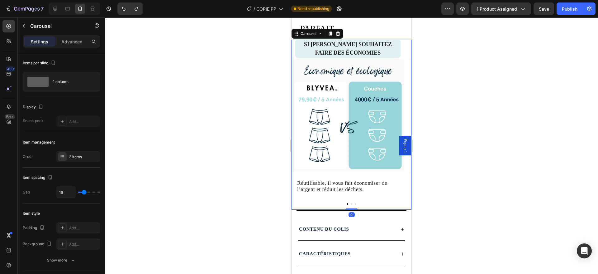
click at [353, 204] on div at bounding box center [352, 204] width 120 height 2
click at [355, 203] on button "Dot" at bounding box center [356, 204] width 2 height 2
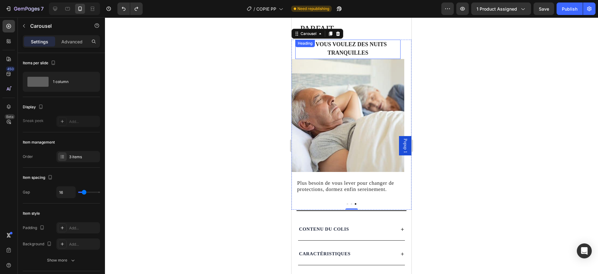
click at [347, 51] on strong "si Vous voulez des nuits tranquilles" at bounding box center [348, 48] width 78 height 15
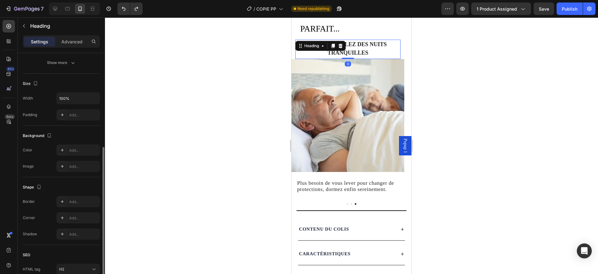
scroll to position [161, 0]
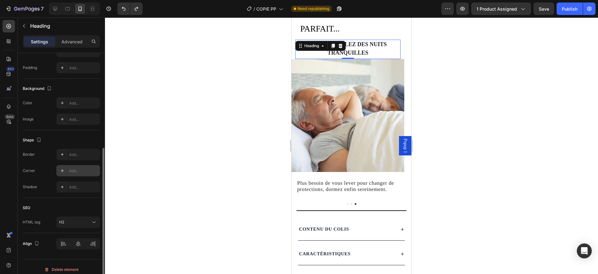
click at [74, 168] on div "Add..." at bounding box center [83, 171] width 29 height 6
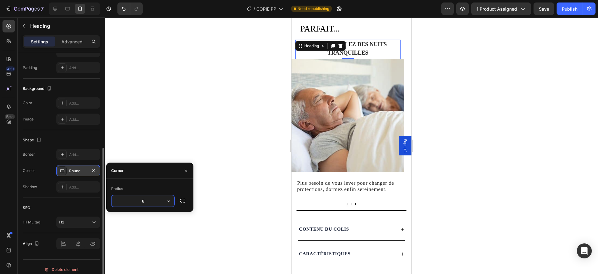
click at [58, 135] on div "Shape" at bounding box center [61, 140] width 77 height 10
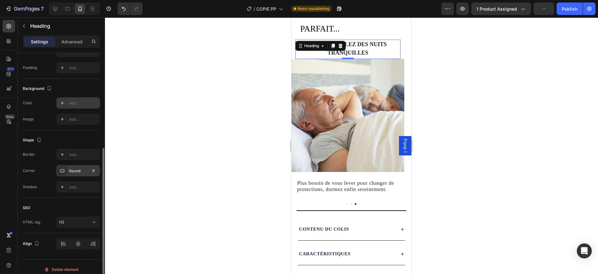
click at [67, 105] on div "Add..." at bounding box center [78, 102] width 44 height 11
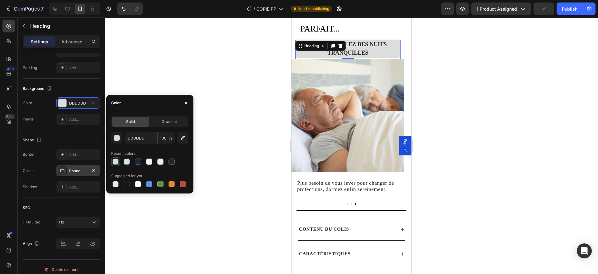
click at [118, 160] on div at bounding box center [116, 161] width 6 height 6
type input "A3D3D9"
type input "35"
click at [54, 135] on div "Shape" at bounding box center [61, 140] width 77 height 10
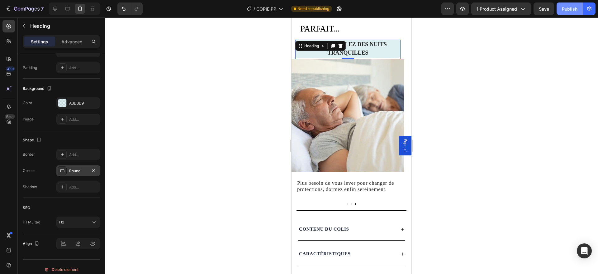
click at [576, 6] on div "Publish" at bounding box center [570, 9] width 16 height 7
click at [73, 39] on p "Advanced" at bounding box center [71, 41] width 21 height 7
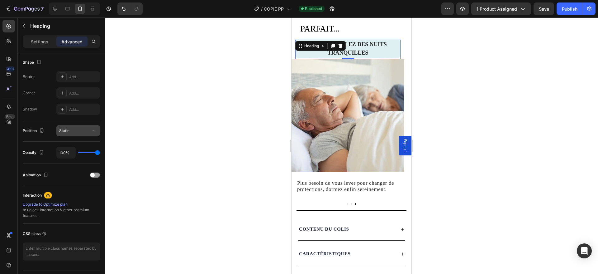
scroll to position [0, 0]
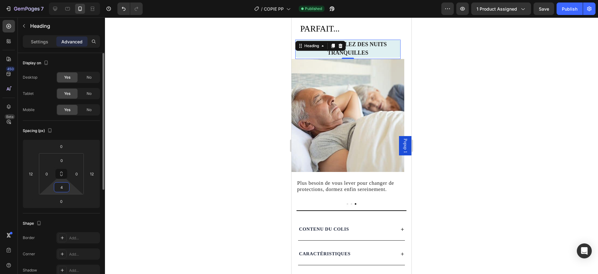
click at [64, 186] on input "4" at bounding box center [61, 186] width 12 height 9
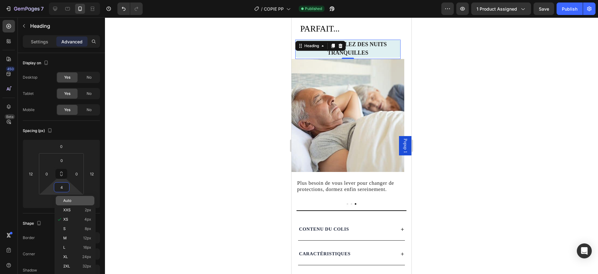
click at [77, 200] on p "Auto" at bounding box center [77, 200] width 28 height 4
type input "Auto"
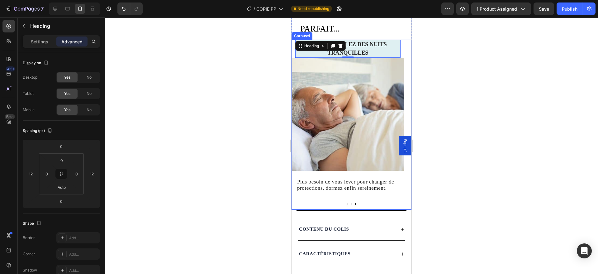
click at [351, 204] on button "Dot" at bounding box center [352, 204] width 2 height 2
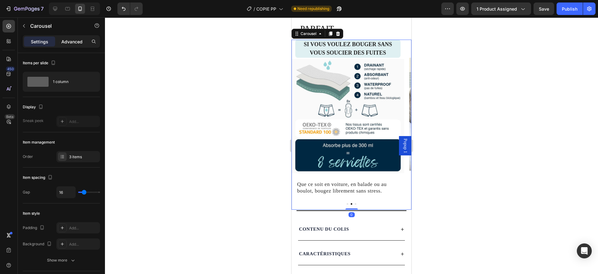
click at [72, 43] on p "Advanced" at bounding box center [71, 41] width 21 height 7
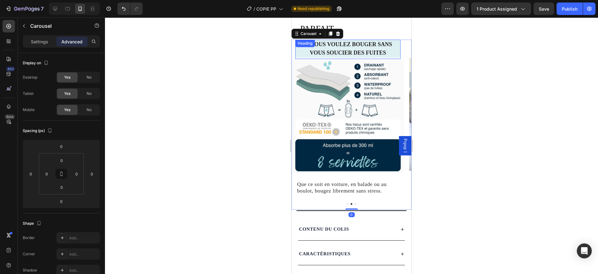
click at [376, 49] on h2 "si Vous voulez bouger sans vous soucier des fuites" at bounding box center [347, 49] width 105 height 18
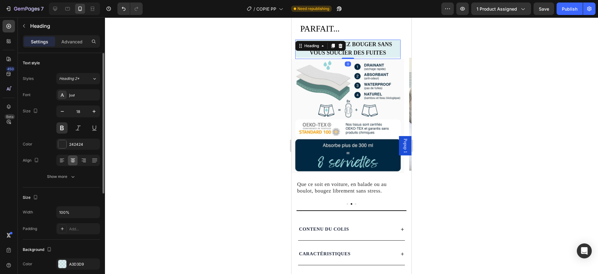
click at [64, 38] on p "Advanced" at bounding box center [71, 41] width 21 height 7
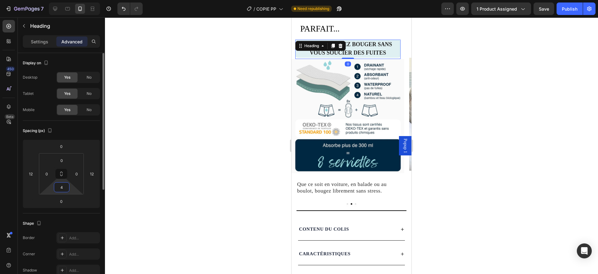
click at [63, 187] on input "4" at bounding box center [61, 186] width 12 height 9
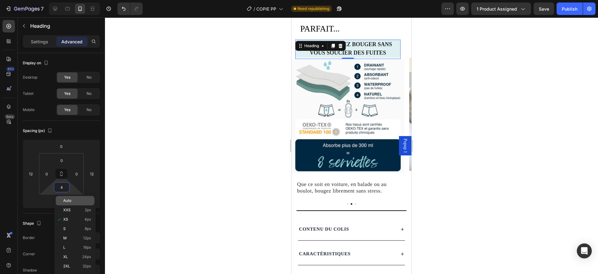
click at [69, 201] on span "Auto" at bounding box center [67, 200] width 8 height 4
type input "Auto"
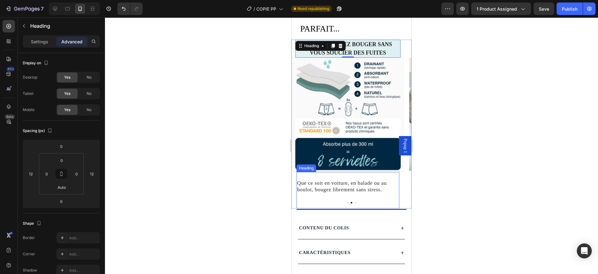
click at [344, 201] on div "Que ce soit en voiture, en balade ou au boulot, bougez librement sans stress. H…" at bounding box center [348, 190] width 103 height 36
click at [347, 202] on button "Dot" at bounding box center [348, 203] width 2 height 2
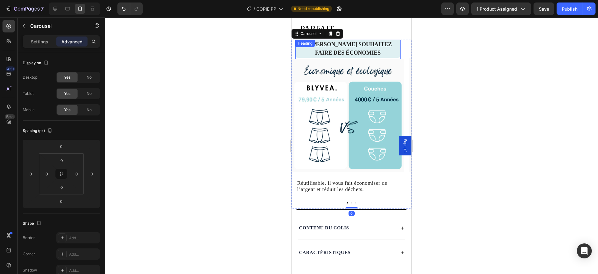
click at [348, 54] on h2 "SI [PERSON_NAME] souhaitez faire des économies" at bounding box center [347, 49] width 105 height 18
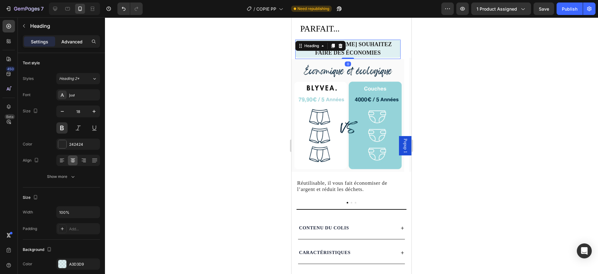
click at [72, 42] on p "Advanced" at bounding box center [71, 41] width 21 height 7
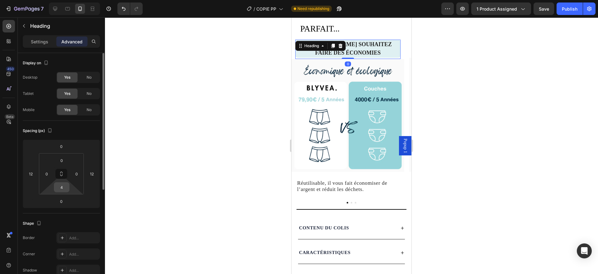
click at [63, 183] on input "4" at bounding box center [61, 186] width 12 height 9
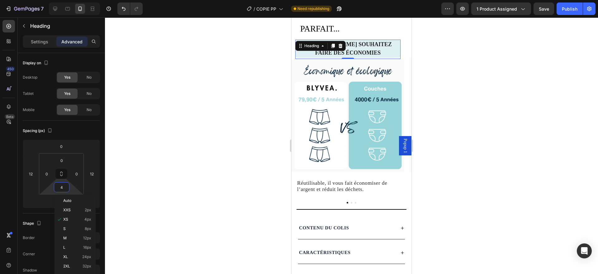
click at [72, 195] on div "Auto XXS 2px XS 4px S 8px M 12px L 16px XL 24px 2XL 32px 3XL 48px 4XL 80px 5XL …" at bounding box center [75, 251] width 41 height 115
click at [571, 8] on div "Publish" at bounding box center [570, 9] width 16 height 7
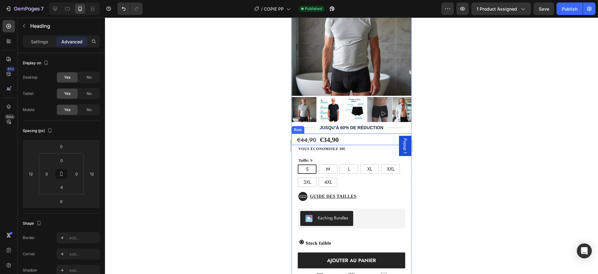
scroll to position [91, 0]
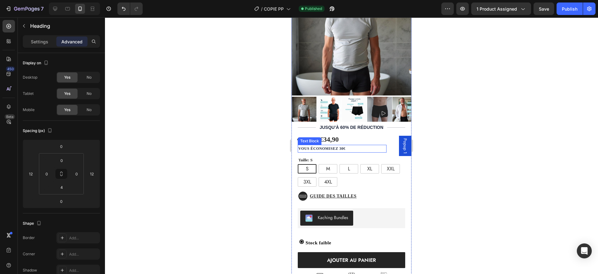
click at [358, 145] on p "vous économisez 30€" at bounding box center [343, 148] width 88 height 7
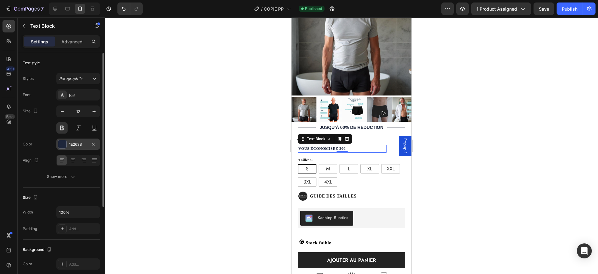
click at [76, 147] on div "1E263B" at bounding box center [78, 143] width 44 height 11
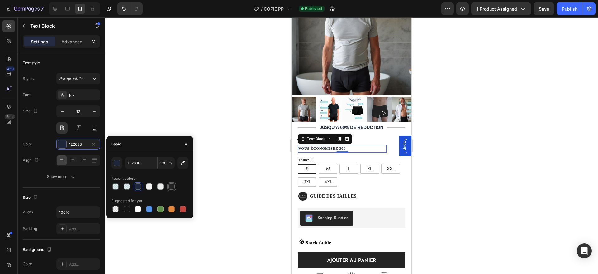
click at [172, 184] on div at bounding box center [172, 186] width 6 height 6
type input "242424"
click at [360, 134] on div "€44,90 Product Price Product Price €34,90 Product Price Product Price Text Bloc…" at bounding box center [352, 139] width 120 height 12
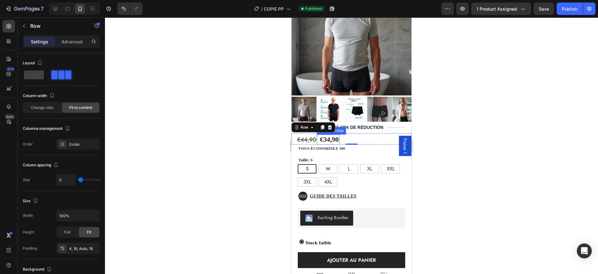
click at [337, 134] on div "€34,90" at bounding box center [329, 139] width 20 height 10
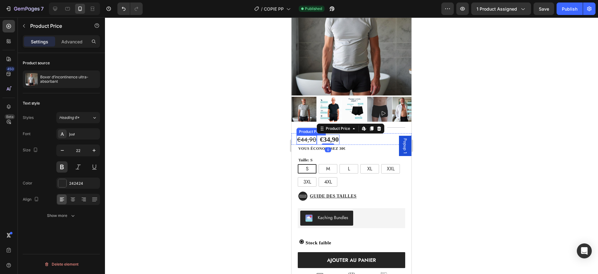
click at [305, 135] on div "€44,90" at bounding box center [307, 139] width 20 height 9
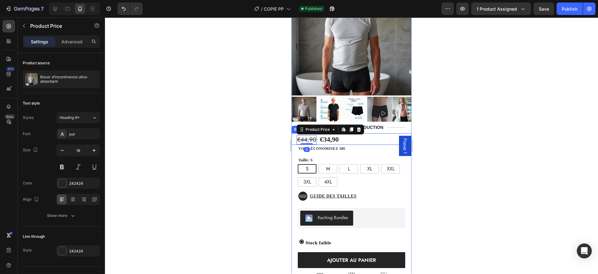
click at [370, 133] on div "€44,90 Product Price Edit content in Shopify 0 Product Price Edit content in Sh…" at bounding box center [352, 139] width 120 height 12
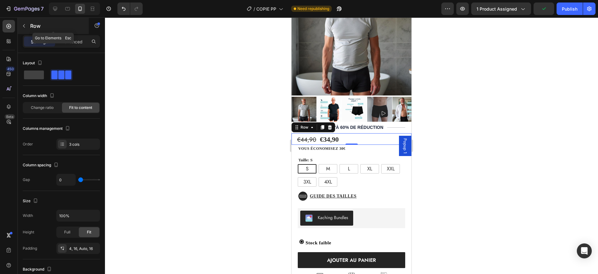
click at [24, 27] on icon "button" at bounding box center [24, 25] width 2 height 3
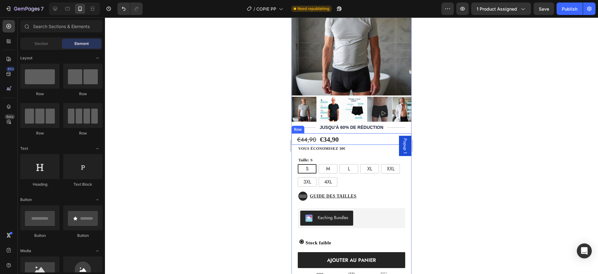
click at [354, 133] on div "€44,90 Product Price Product Price €34,90 Product Price Product Price Text Bloc…" at bounding box center [352, 139] width 120 height 12
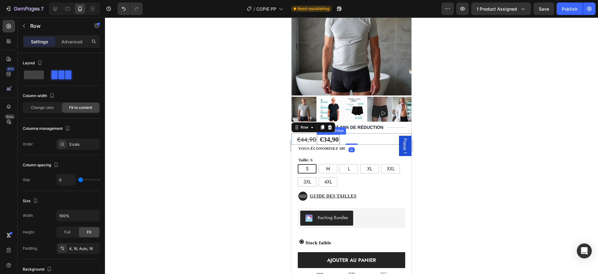
click at [325, 134] on div "€34,90" at bounding box center [329, 139] width 20 height 10
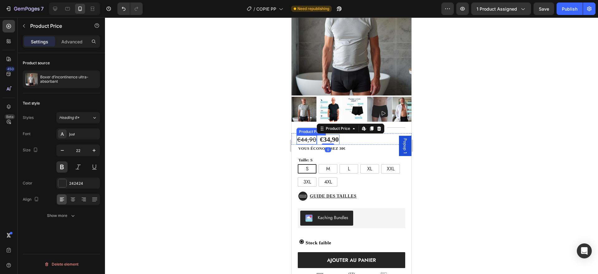
click at [310, 135] on div "€44,90" at bounding box center [307, 139] width 20 height 9
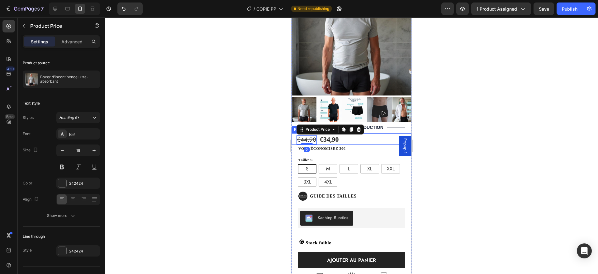
click at [344, 133] on div "€44,90 Product Price Edit content in Shopify 0 Product Price Edit content in Sh…" at bounding box center [352, 139] width 120 height 12
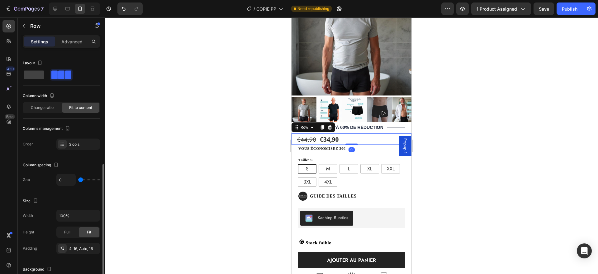
scroll to position [197, 0]
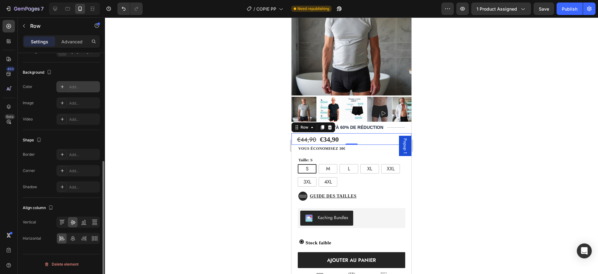
click at [76, 86] on div "Add..." at bounding box center [83, 87] width 29 height 6
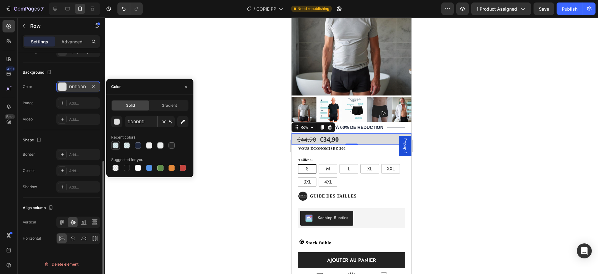
click at [116, 145] on div at bounding box center [116, 145] width 6 height 6
type input "A3D3D9"
click at [162, 121] on input "35" at bounding box center [166, 121] width 17 height 11
type input "1"
type input "28"
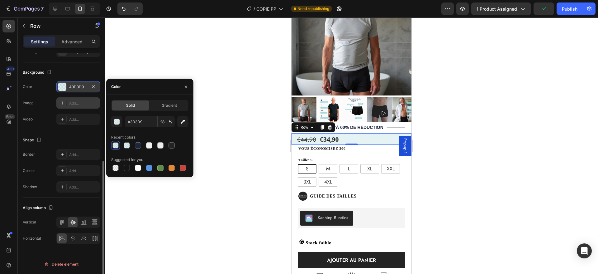
click at [185, 84] on icon "button" at bounding box center [186, 86] width 5 height 5
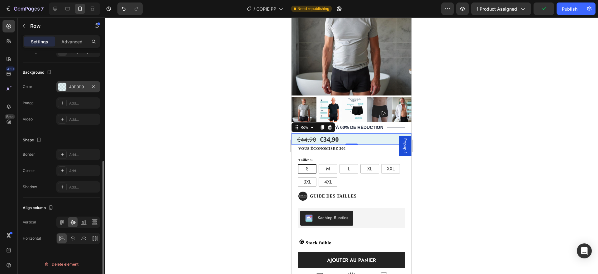
click at [79, 67] on div "Background The changes might be hidden by the video. Color A3D3D9 Image Add... …" at bounding box center [61, 96] width 77 height 68
click at [362, 156] on div "Taille: S S S S M M M L L L XL XL XL XXL XXL XXL 3XL 3XL 3XL 4XL 4XL 4XL" at bounding box center [355, 171] width 114 height 30
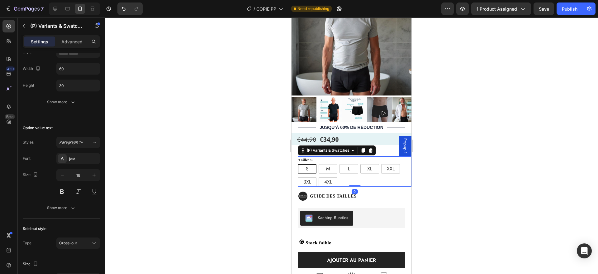
scroll to position [0, 0]
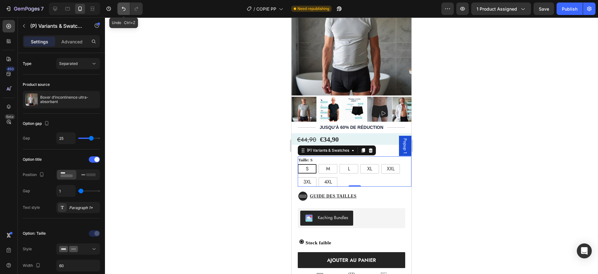
click at [124, 12] on button "Undo/Redo" at bounding box center [124, 8] width 12 height 12
click at [124, 11] on icon "Undo/Redo" at bounding box center [124, 9] width 6 height 6
click at [125, 11] on icon "Undo/Redo" at bounding box center [124, 9] width 6 height 6
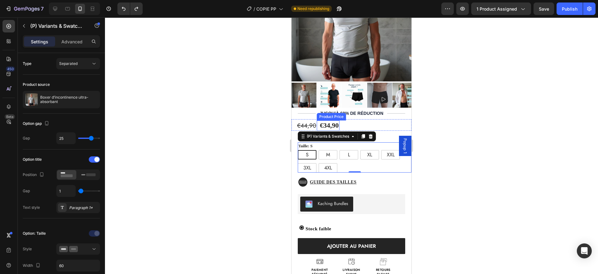
scroll to position [105, 0]
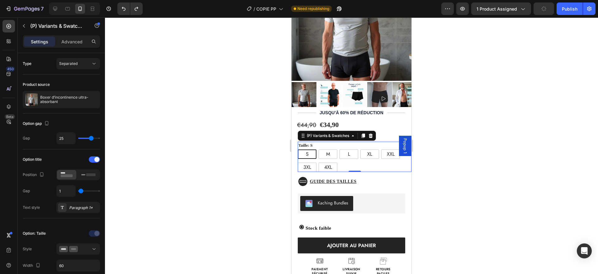
click at [353, 130] on div "vous économisez 30€" at bounding box center [342, 134] width 89 height 8
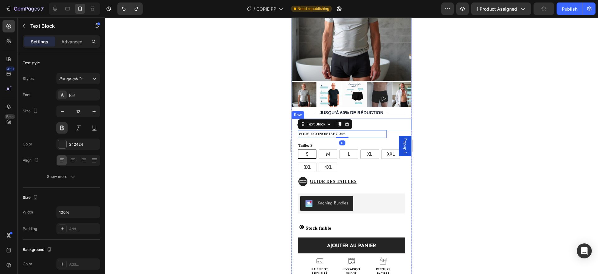
click at [358, 118] on div "€44,90 Product Price Product Price €34,90 Product Price Product Price Text Bloc…" at bounding box center [352, 124] width 120 height 12
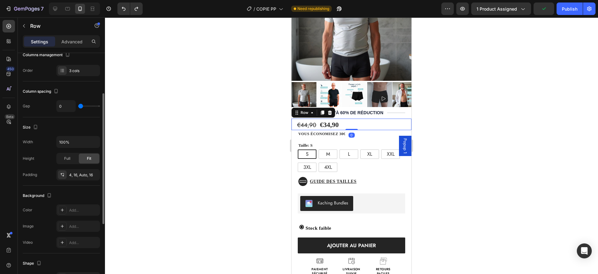
scroll to position [74, 0]
click at [75, 140] on input "100%" at bounding box center [78, 141] width 43 height 11
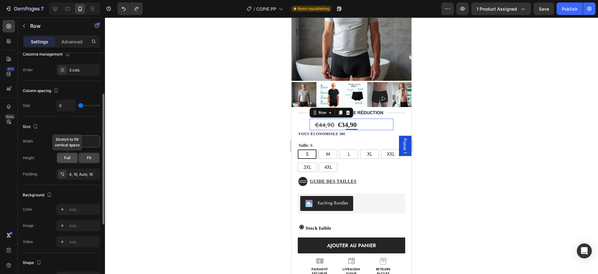
click at [73, 157] on div "Full" at bounding box center [67, 158] width 21 height 10
click at [84, 157] on div "Fit" at bounding box center [89, 158] width 21 height 10
click at [95, 171] on button "button" at bounding box center [93, 173] width 7 height 7
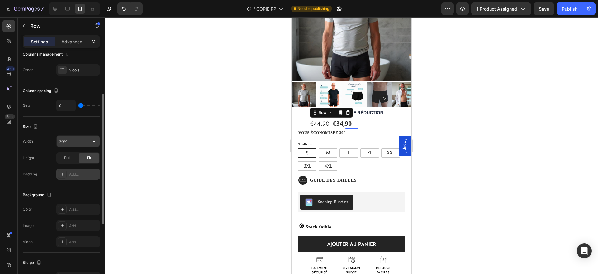
click at [78, 142] on input "70%" at bounding box center [78, 141] width 43 height 11
type input "60%"
click at [80, 129] on div "Size" at bounding box center [61, 127] width 77 height 10
click at [67, 42] on p "Advanced" at bounding box center [71, 41] width 21 height 7
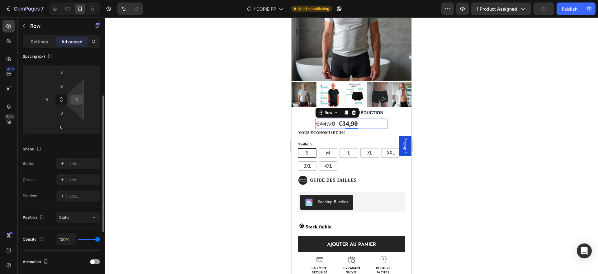
click at [78, 99] on input "0" at bounding box center [76, 99] width 9 height 9
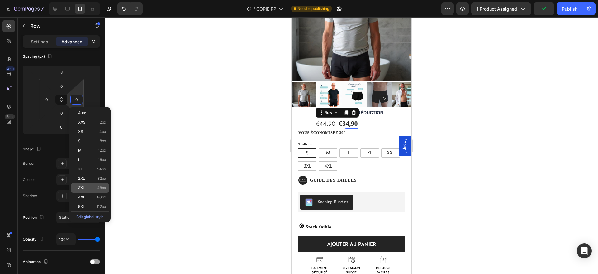
click at [86, 183] on div "3XL 48px" at bounding box center [90, 187] width 39 height 9
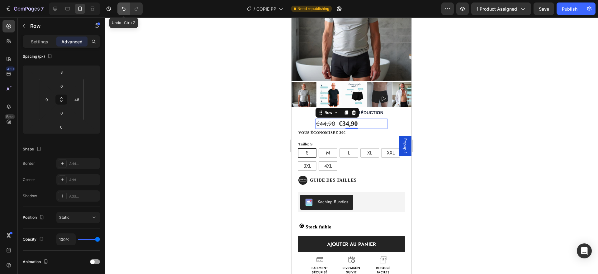
click at [122, 8] on icon "Undo/Redo" at bounding box center [124, 9] width 6 height 6
type input "0"
click at [45, 42] on p "Settings" at bounding box center [39, 41] width 17 height 7
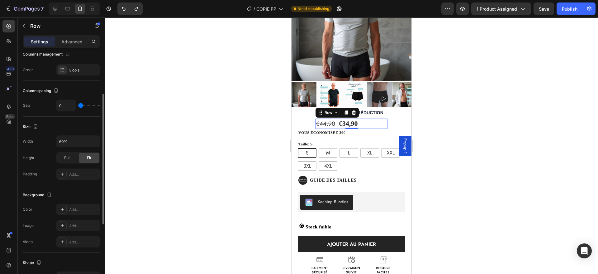
scroll to position [197, 0]
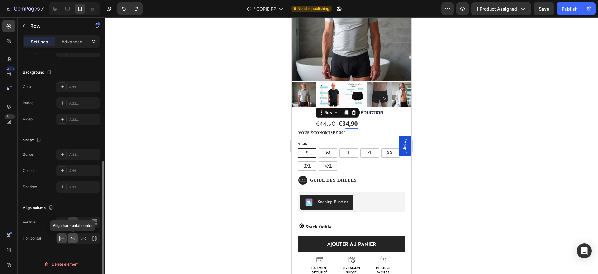
click at [72, 237] on icon at bounding box center [73, 238] width 6 height 6
click at [62, 239] on icon at bounding box center [62, 238] width 6 height 6
click at [95, 218] on div at bounding box center [95, 222] width 10 height 10
click at [62, 220] on icon at bounding box center [62, 222] width 6 height 6
click at [92, 221] on icon at bounding box center [95, 222] width 6 height 6
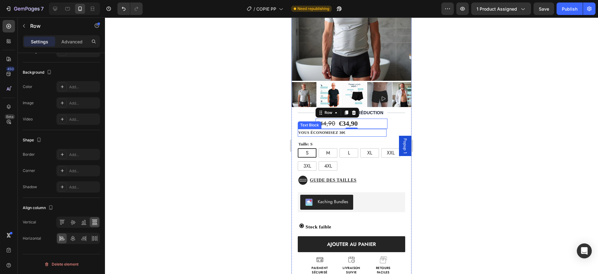
click at [370, 129] on p "vous économisez 30€" at bounding box center [343, 132] width 88 height 7
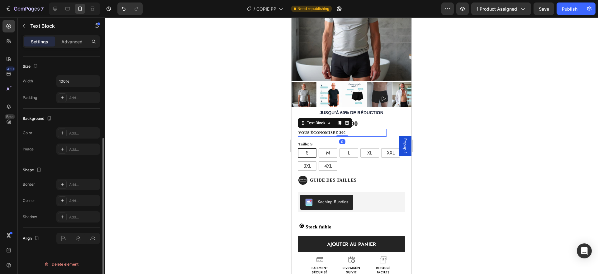
scroll to position [0, 0]
